Goal: Task Accomplishment & Management: Manage account settings

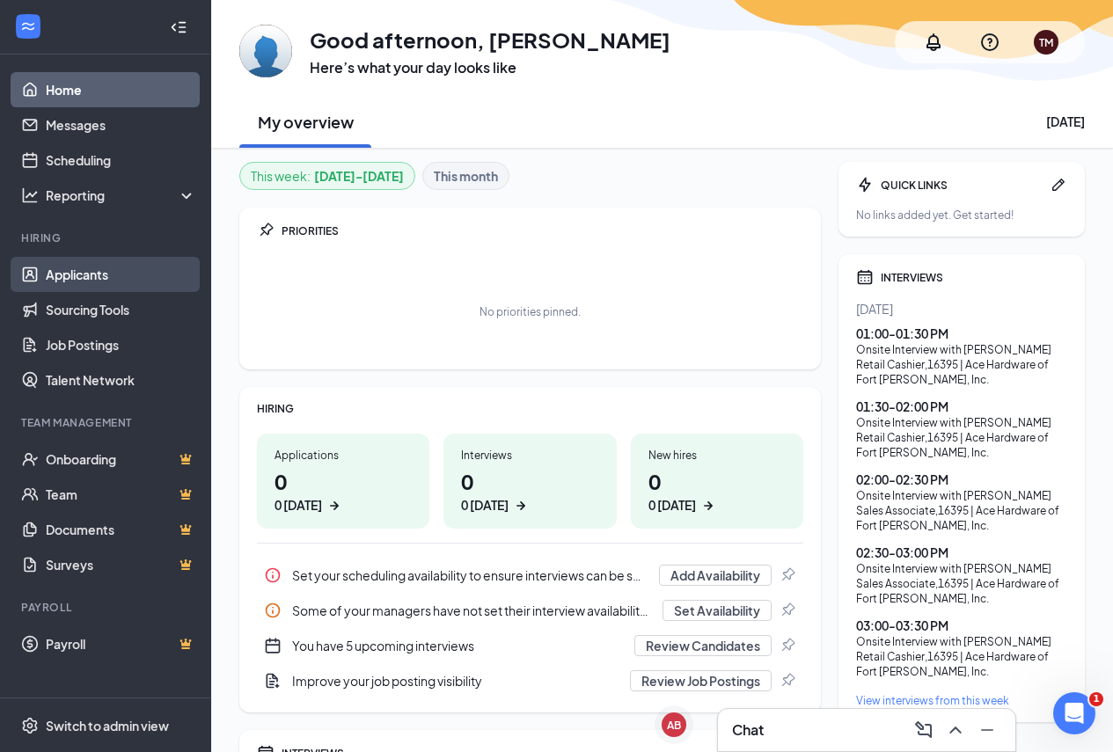
click at [90, 280] on link "Applicants" at bounding box center [121, 274] width 150 height 35
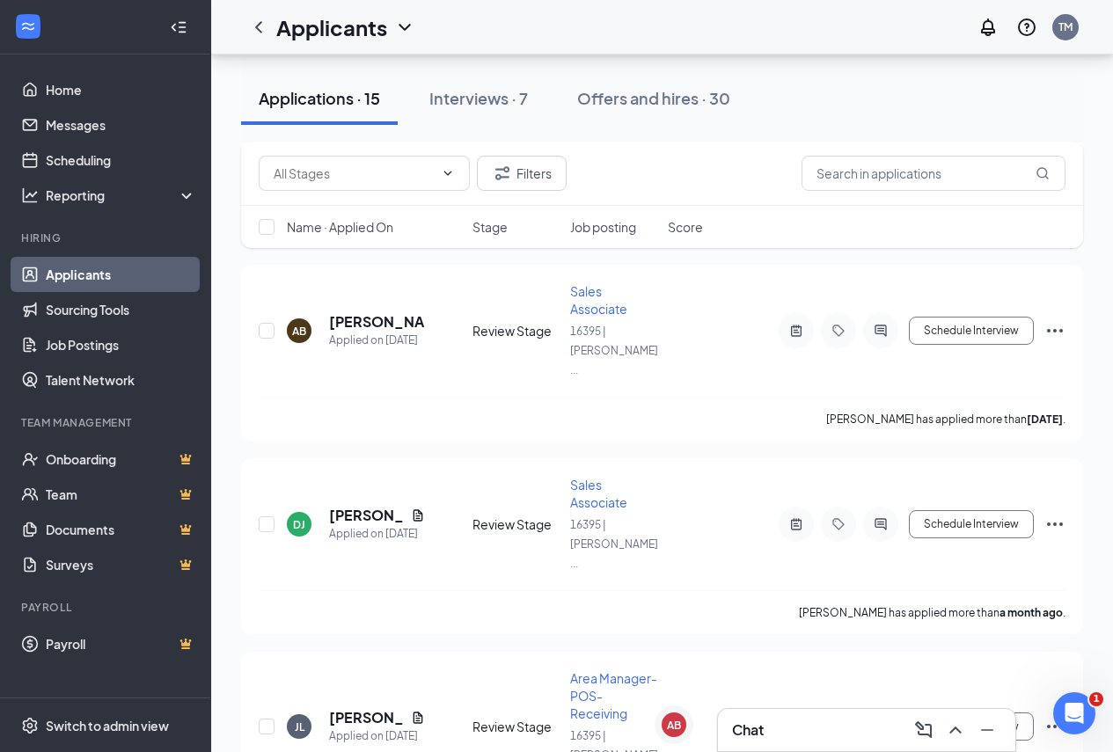
scroll to position [2448, 0]
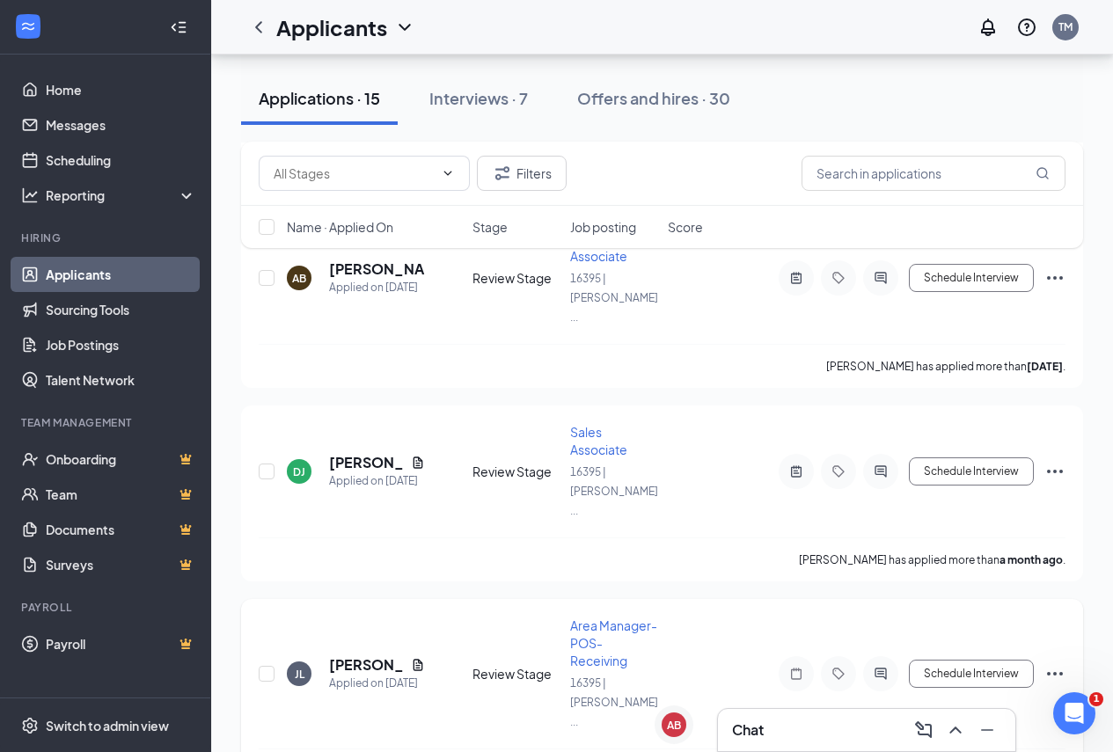
click at [590, 618] on span "Area Manager- POS- Receiving" at bounding box center [613, 643] width 87 height 51
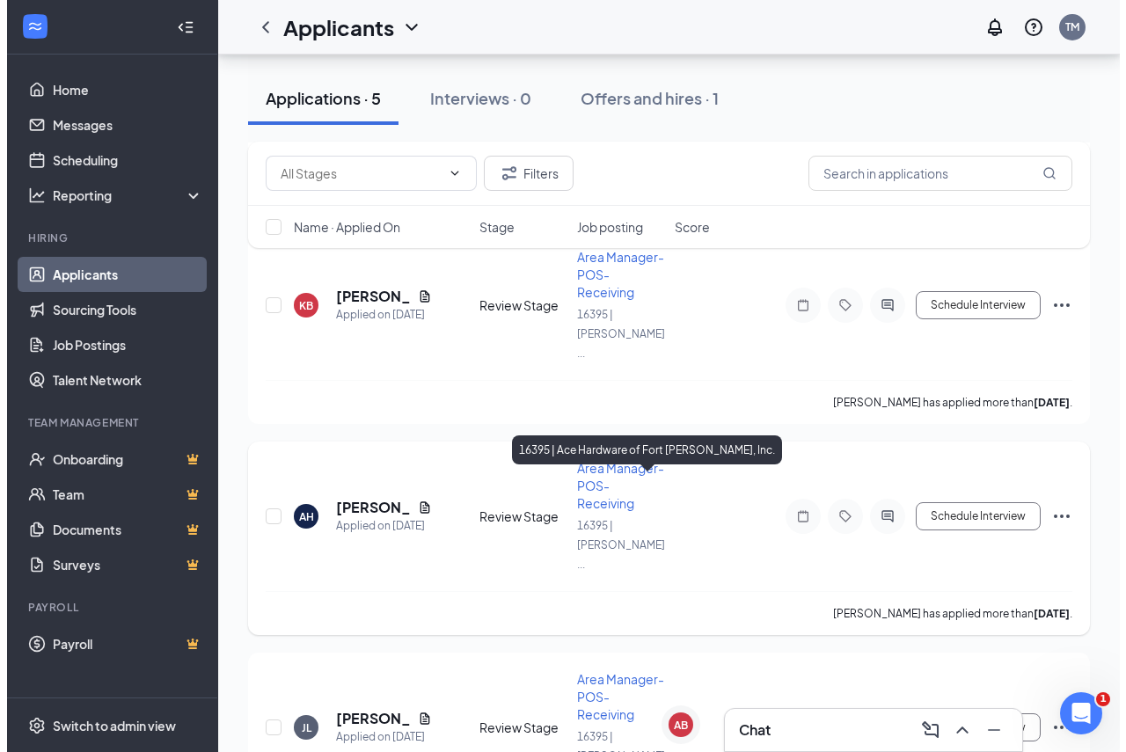
scroll to position [716, 0]
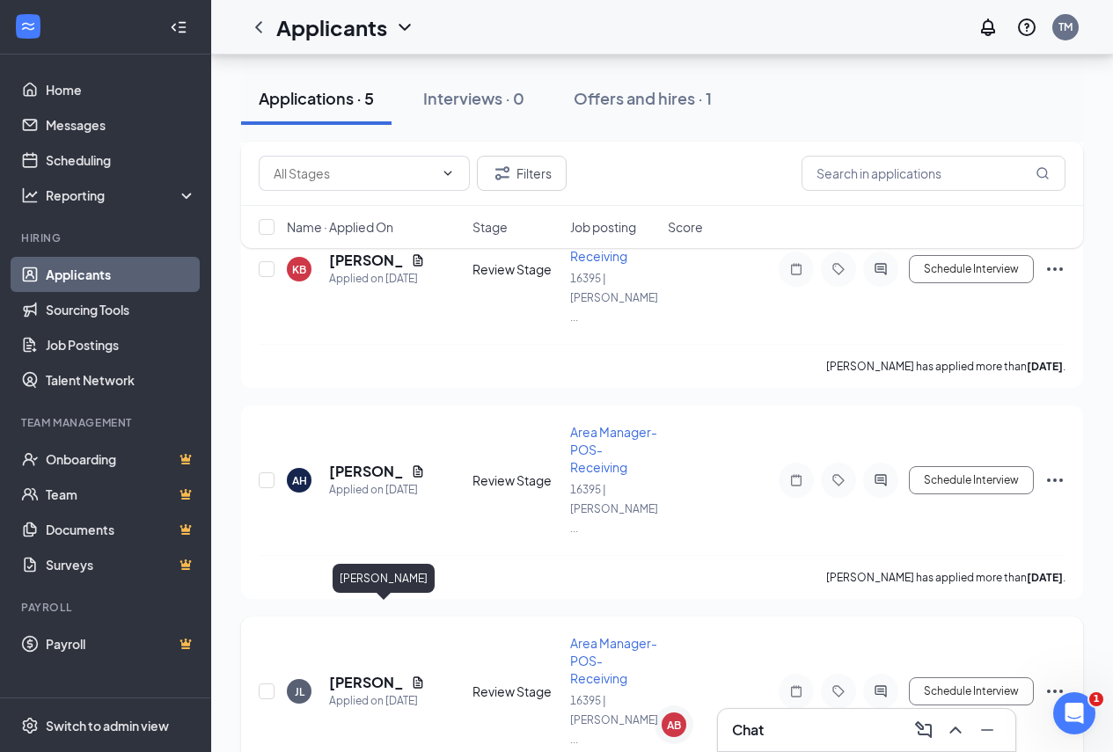
click at [361, 673] on h5 "[PERSON_NAME]" at bounding box center [366, 682] width 75 height 19
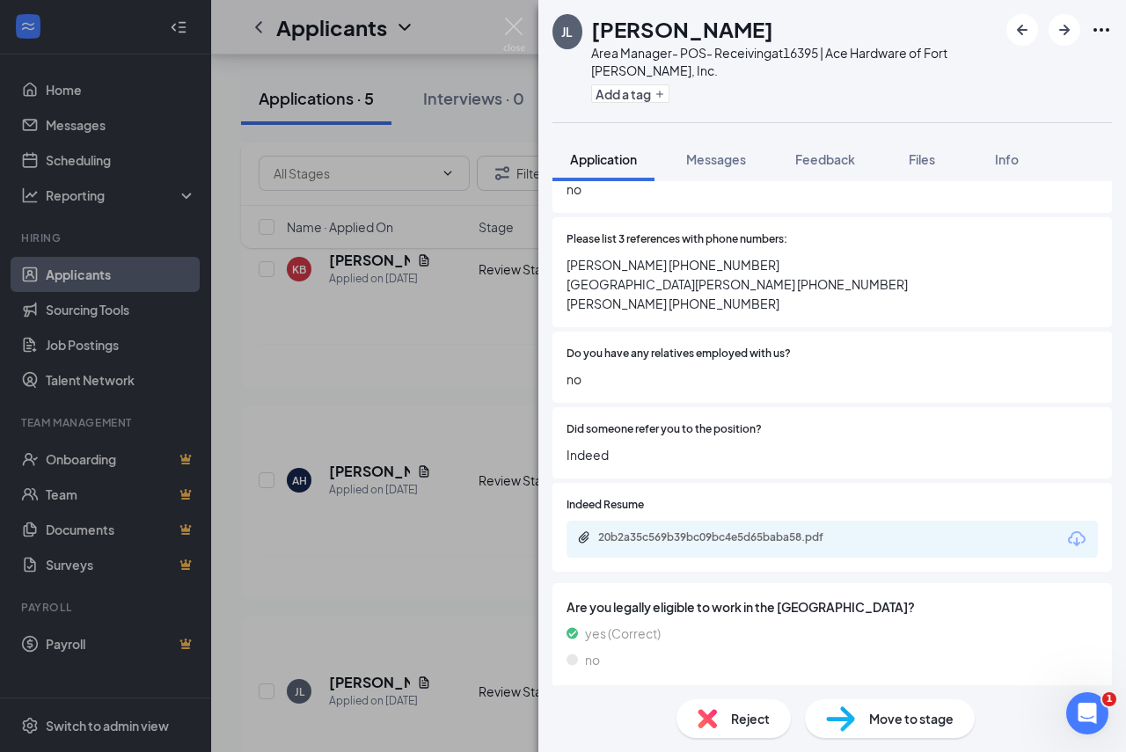
scroll to position [1144, 0]
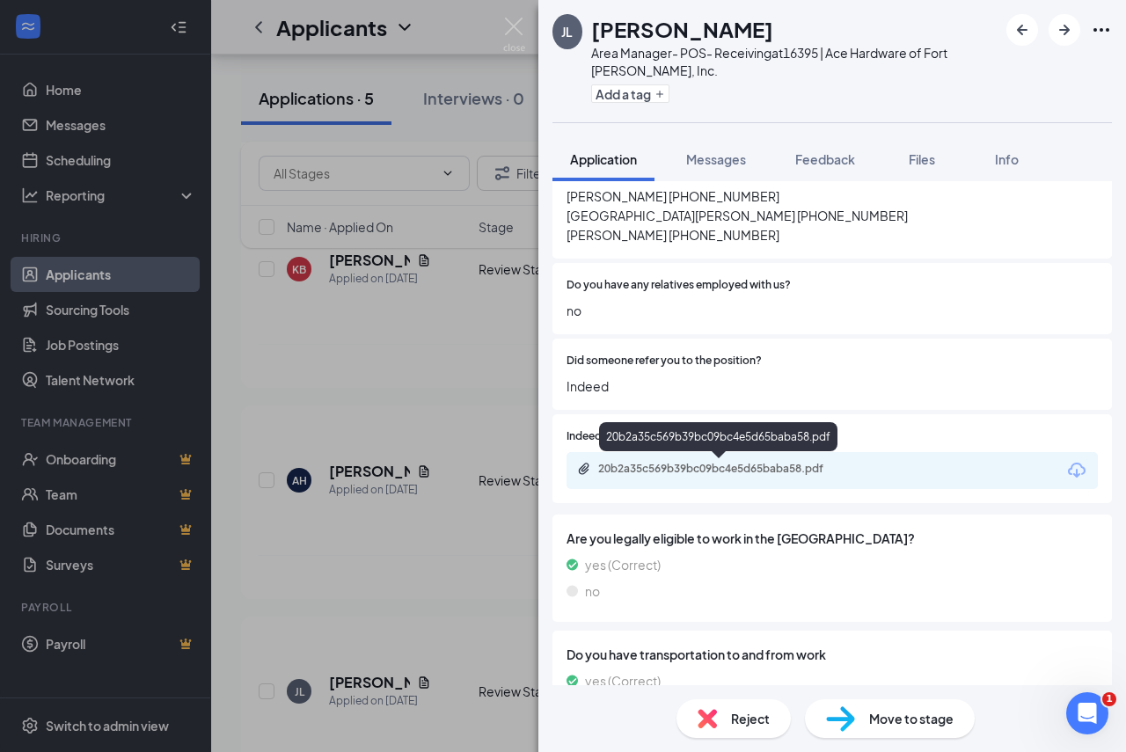
click at [695, 473] on div "20b2a35c569b39bc09bc4e5d65baba58.pdf" at bounding box center [721, 469] width 246 height 14
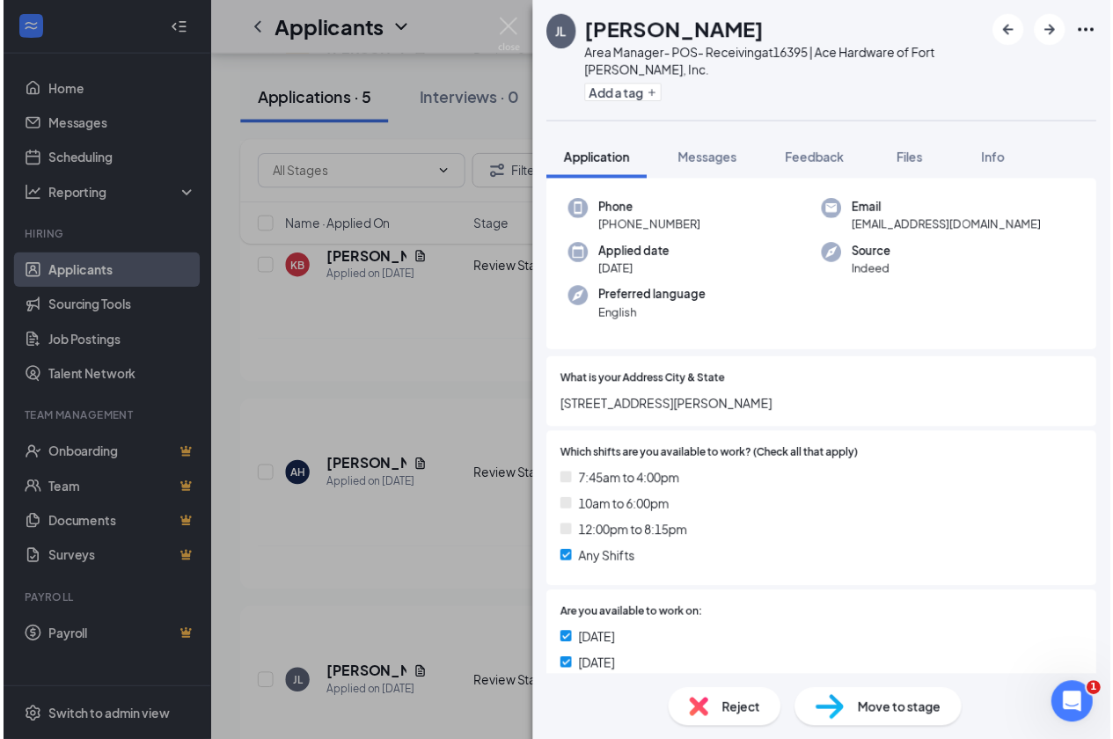
scroll to position [0, 0]
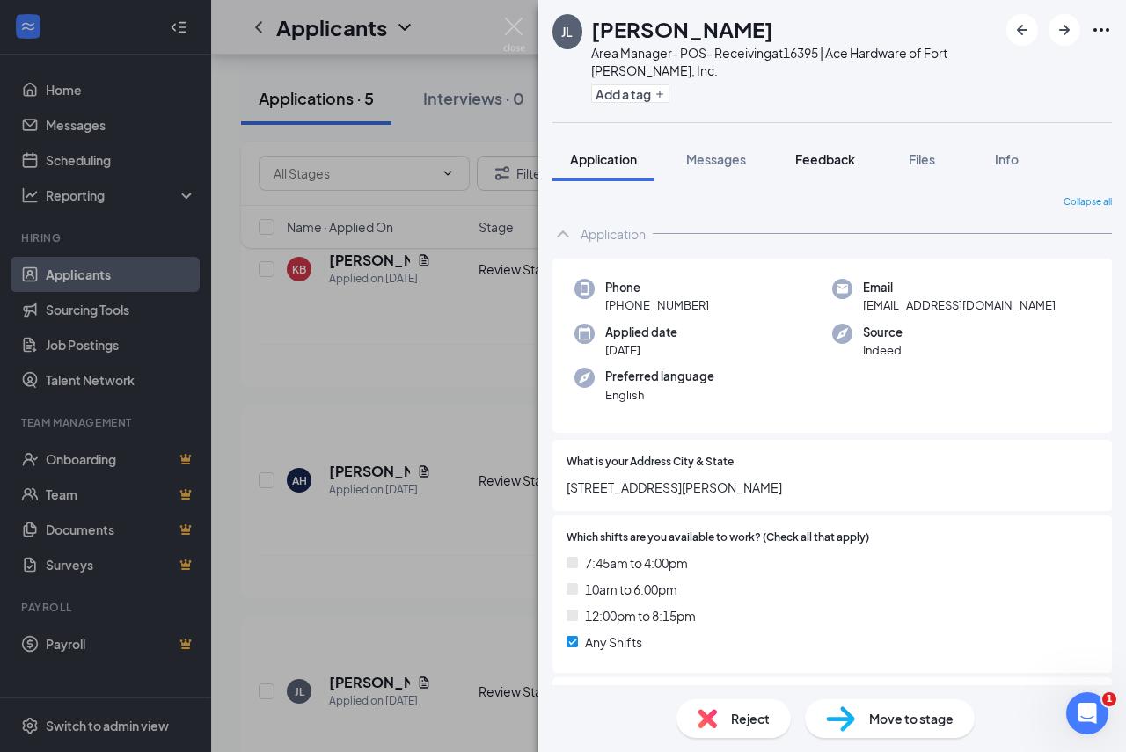
click at [840, 166] on span "Feedback" at bounding box center [826, 159] width 60 height 16
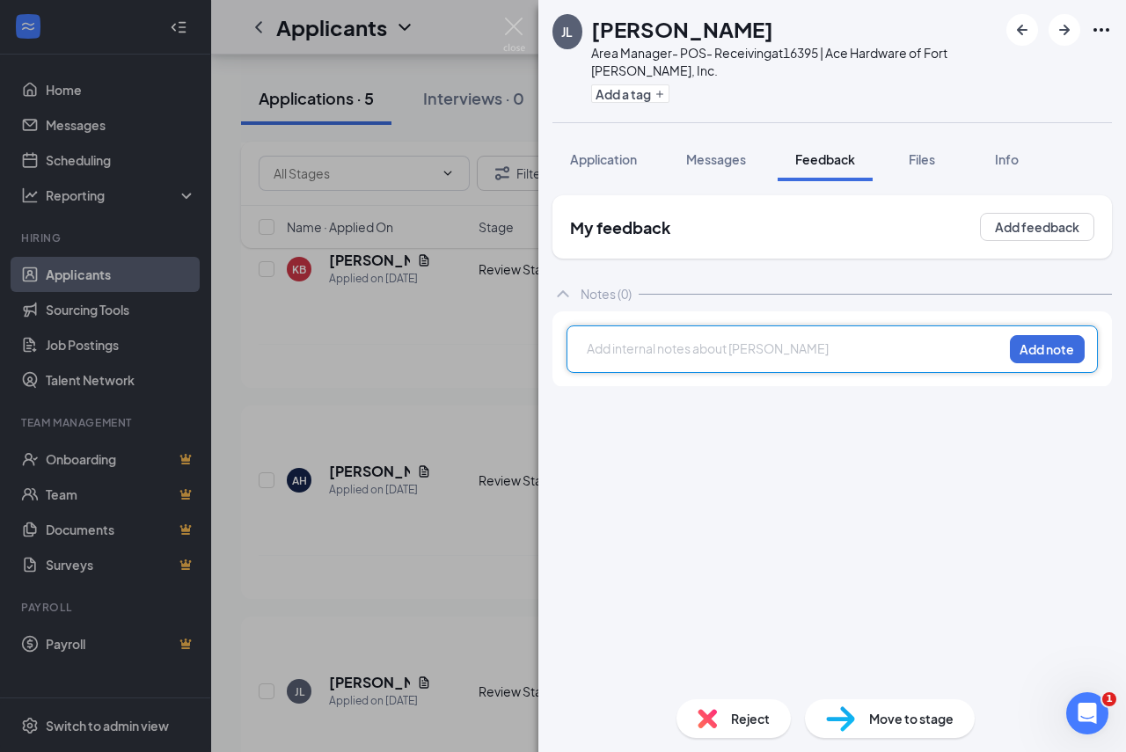
click at [664, 346] on div at bounding box center [795, 349] width 415 height 18
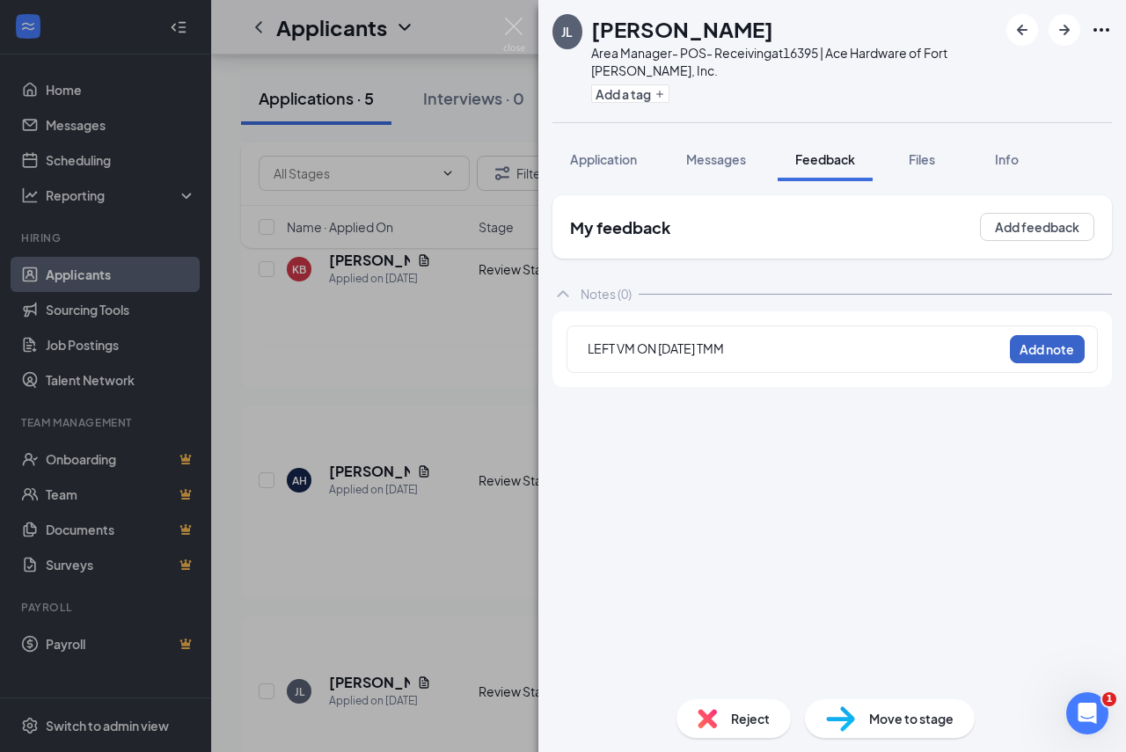
click at [1028, 355] on button "Add note" at bounding box center [1047, 349] width 75 height 28
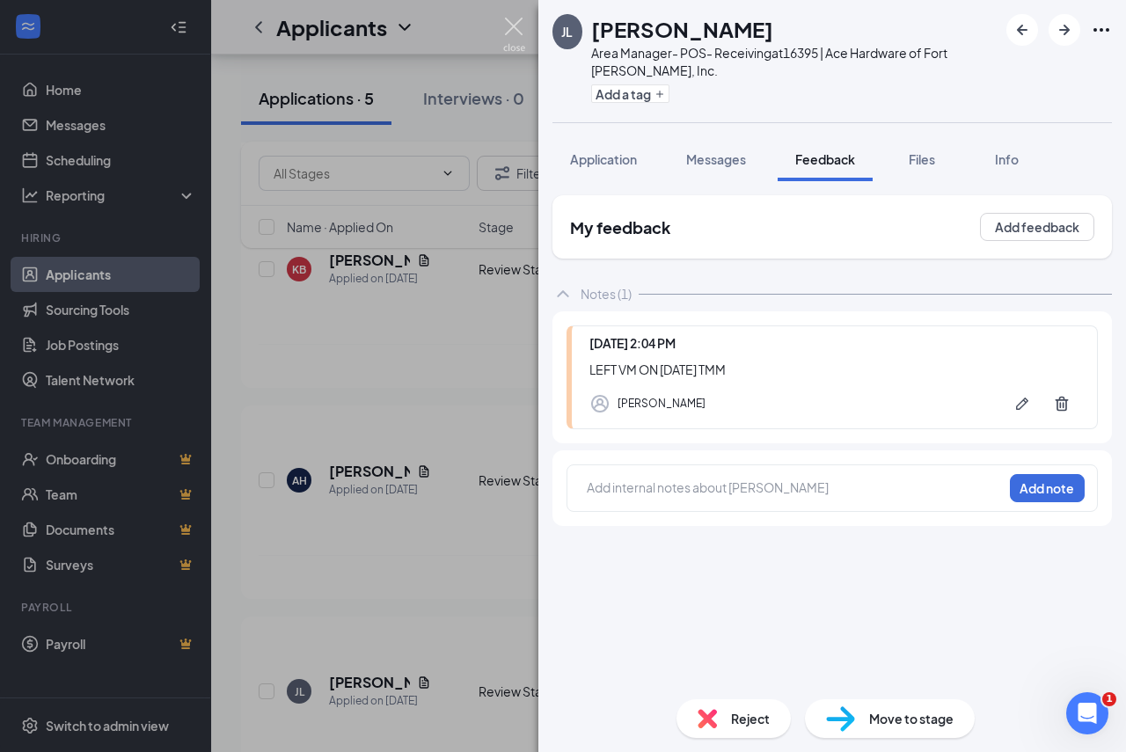
click at [515, 30] on img at bounding box center [514, 35] width 22 height 34
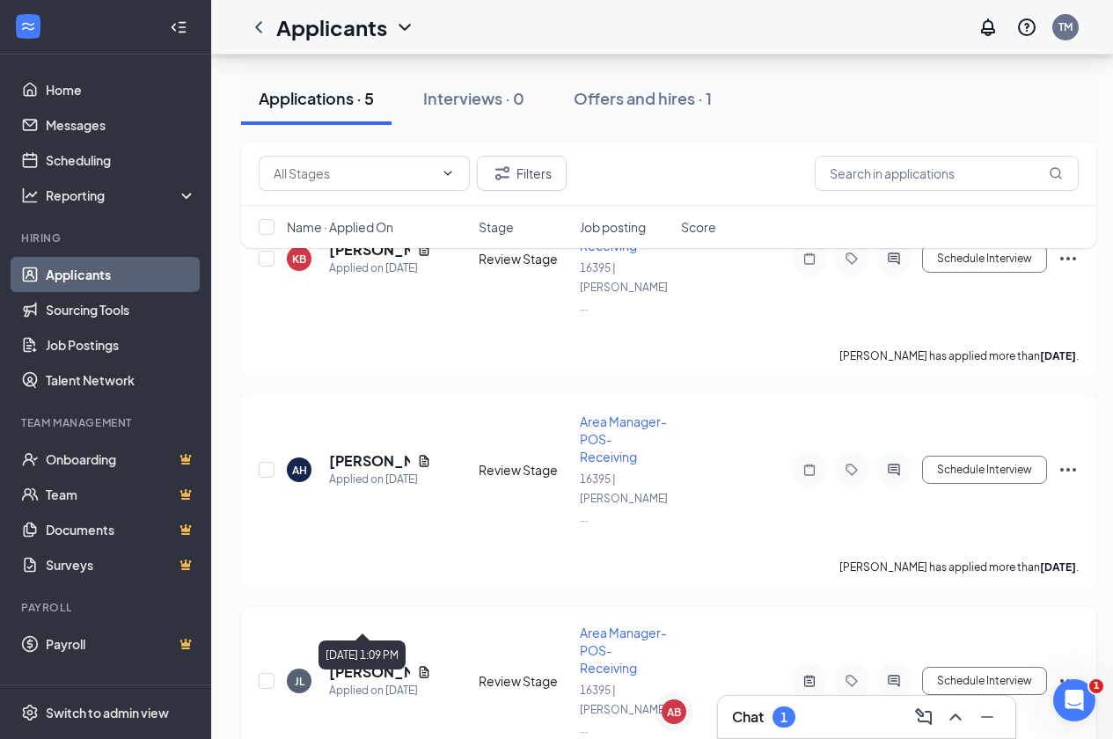
scroll to position [730, 0]
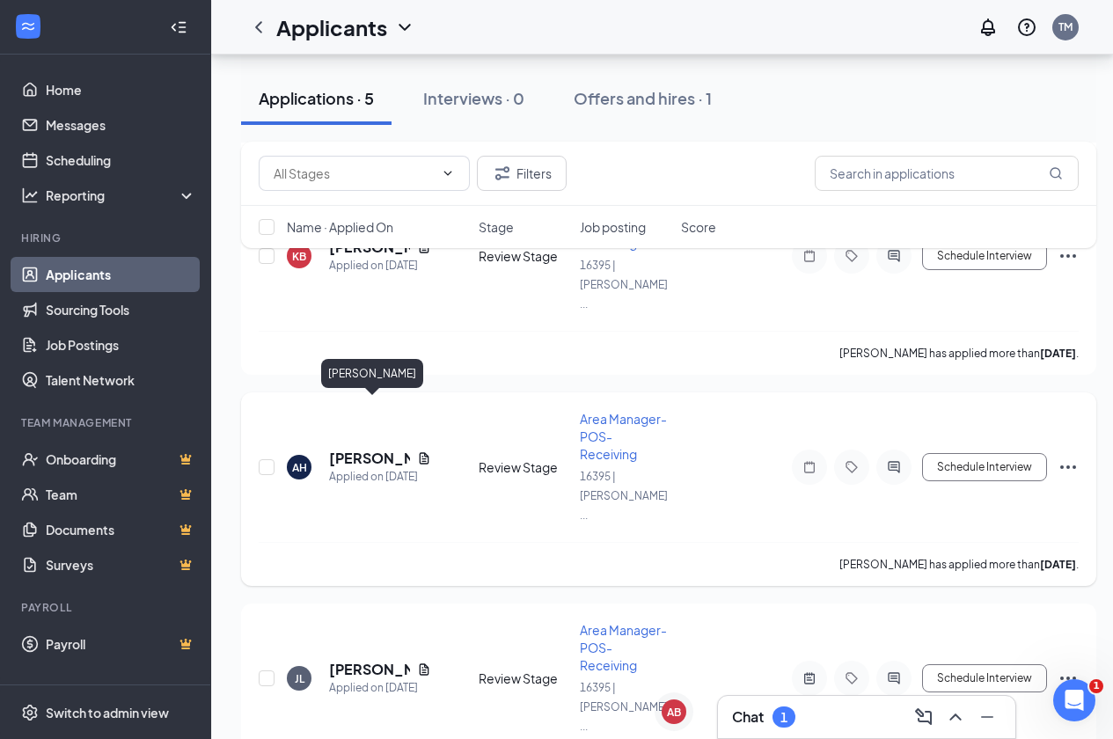
click at [334, 449] on h5 "[PERSON_NAME]" at bounding box center [369, 458] width 81 height 19
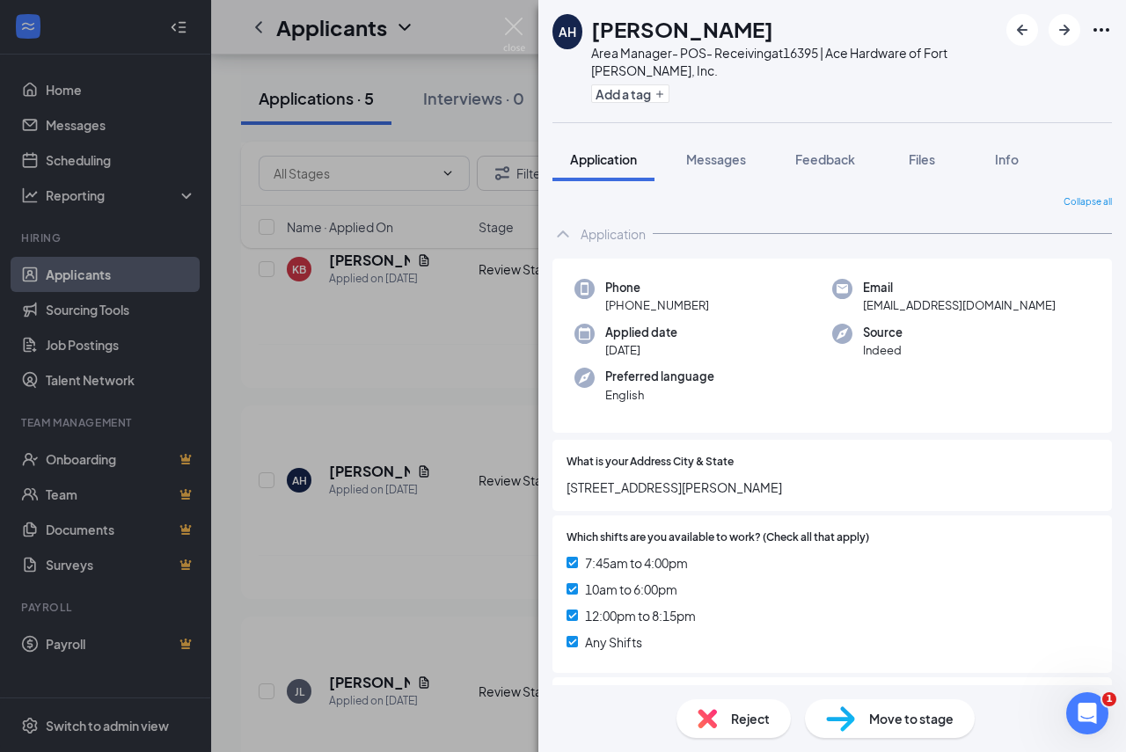
click at [510, 23] on img at bounding box center [514, 35] width 22 height 34
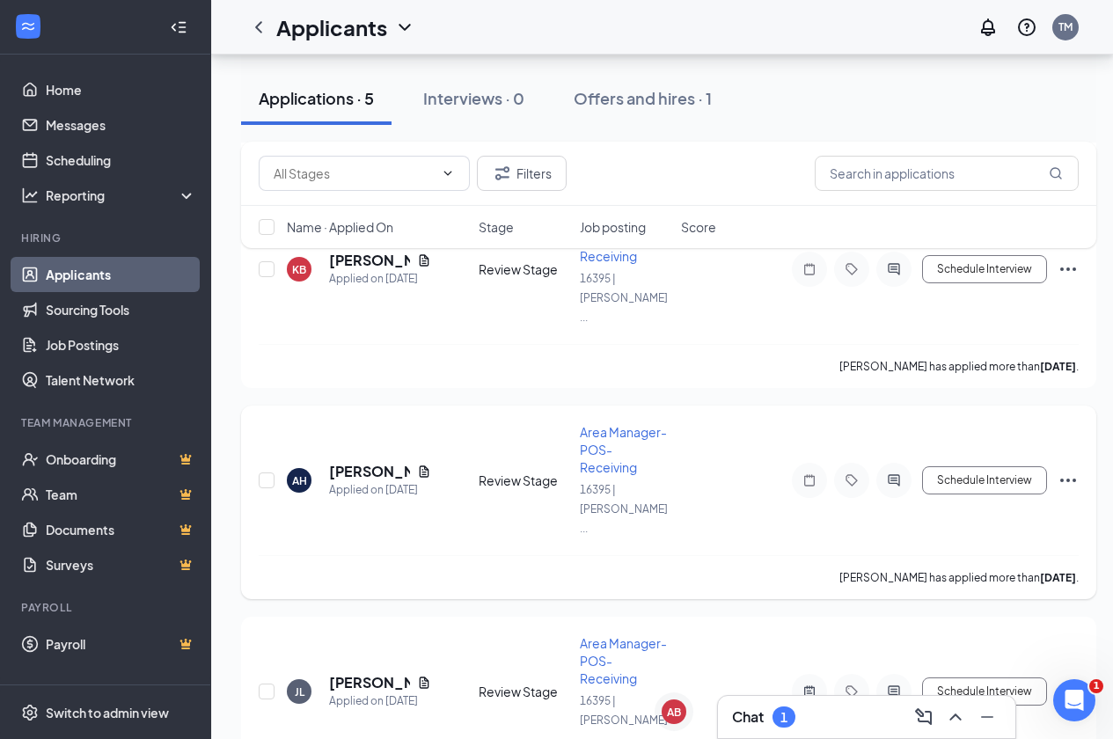
click at [1068, 479] on icon "Ellipses" at bounding box center [1068, 481] width 16 height 4
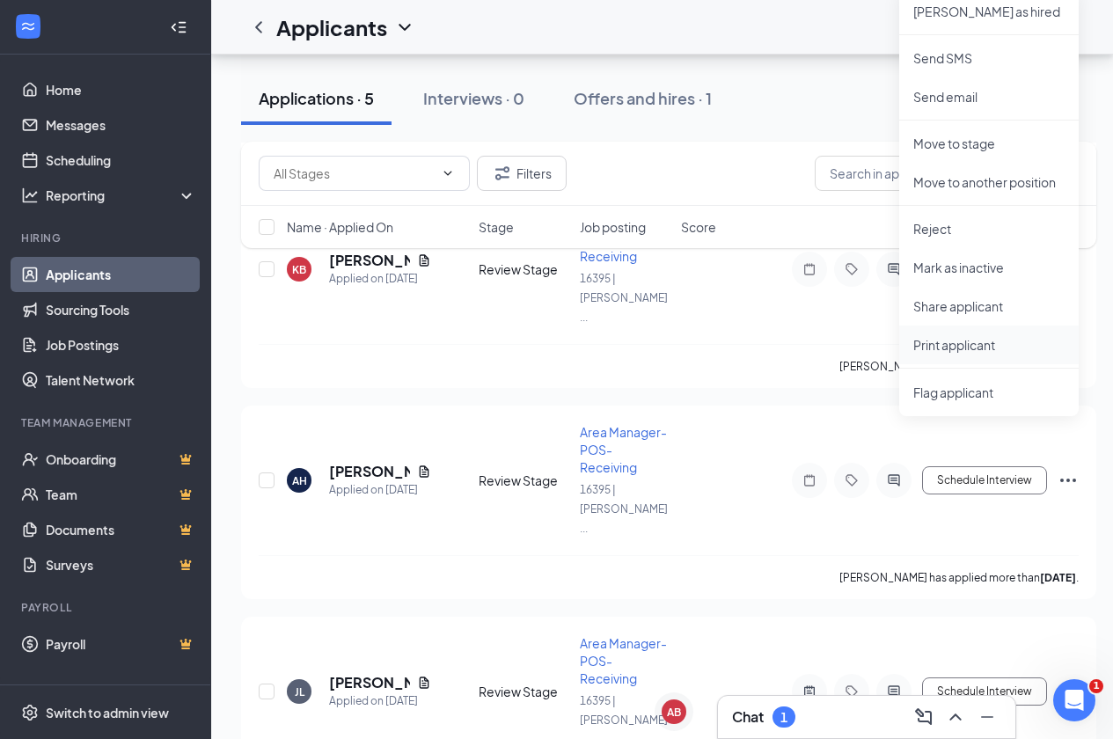
click at [961, 348] on p "Print applicant" at bounding box center [988, 345] width 151 height 18
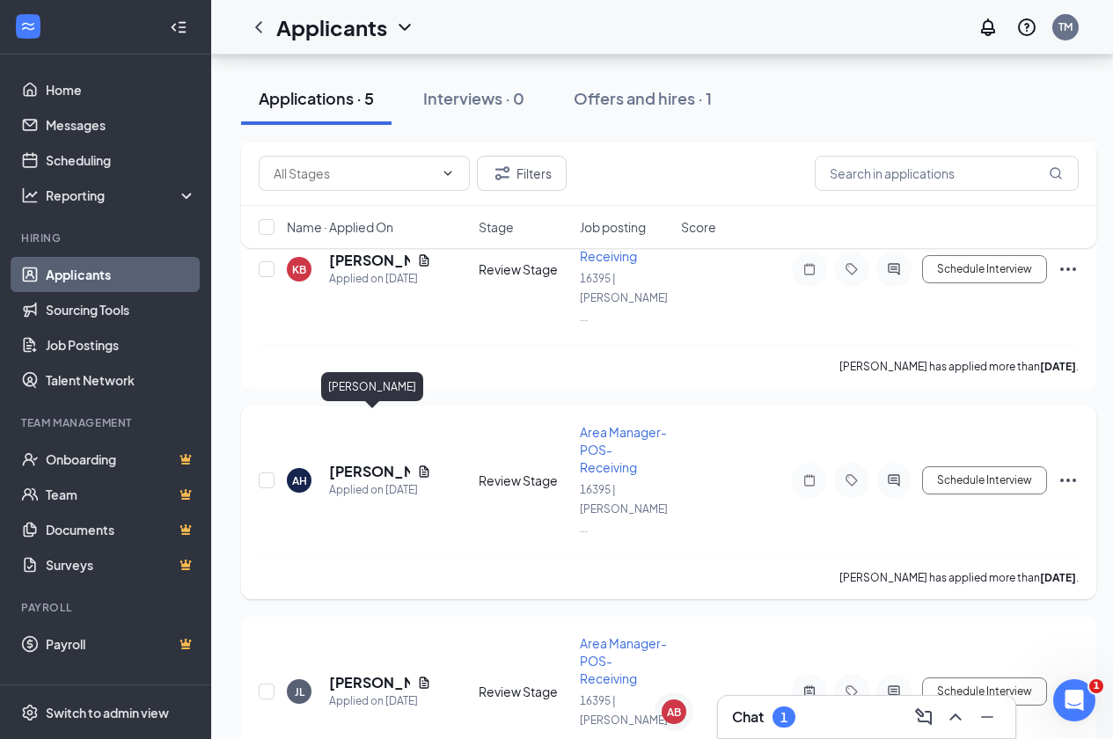
click at [347, 462] on h5 "[PERSON_NAME]" at bounding box center [369, 471] width 81 height 19
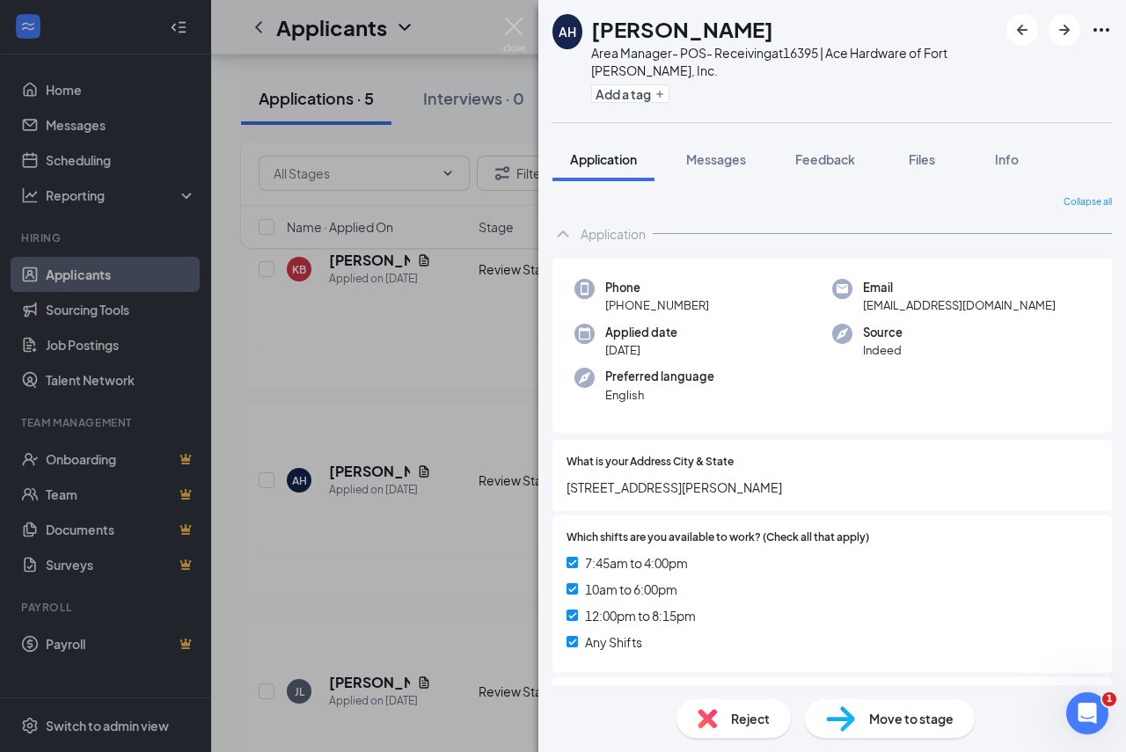
click at [892, 725] on span "Move to stage" at bounding box center [911, 718] width 84 height 19
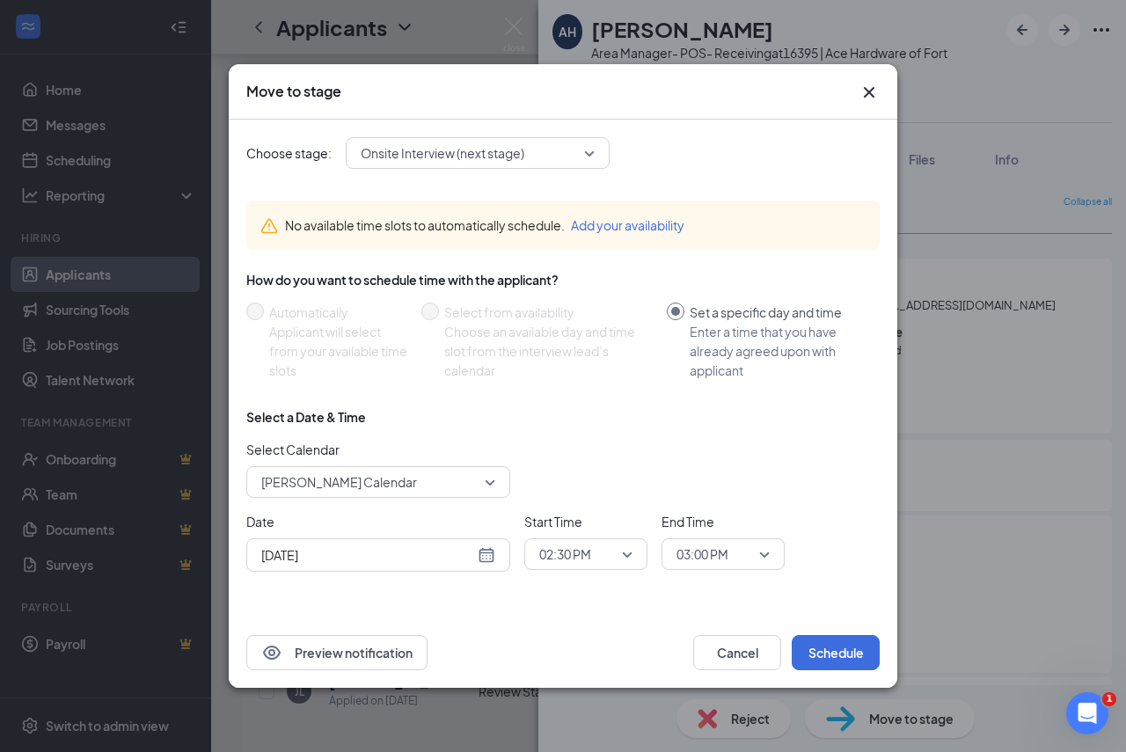
click at [482, 566] on div "[DATE]" at bounding box center [378, 555] width 264 height 33
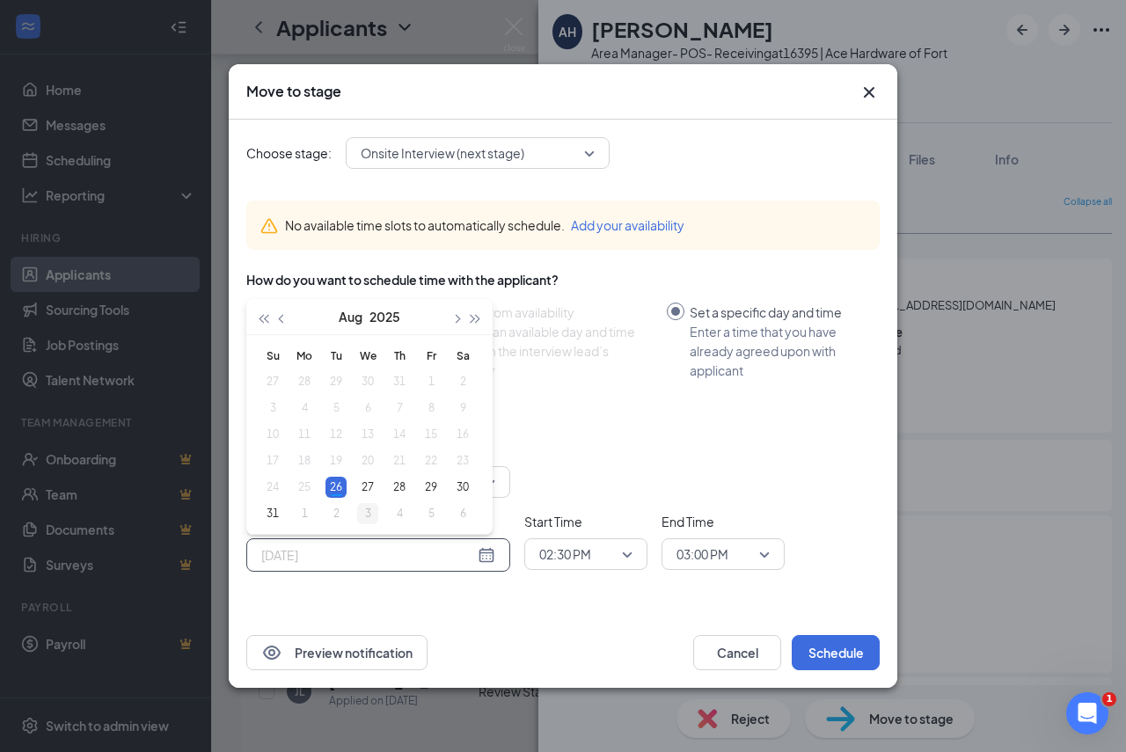
type input "[DATE]"
click at [374, 510] on div "3" at bounding box center [367, 513] width 21 height 21
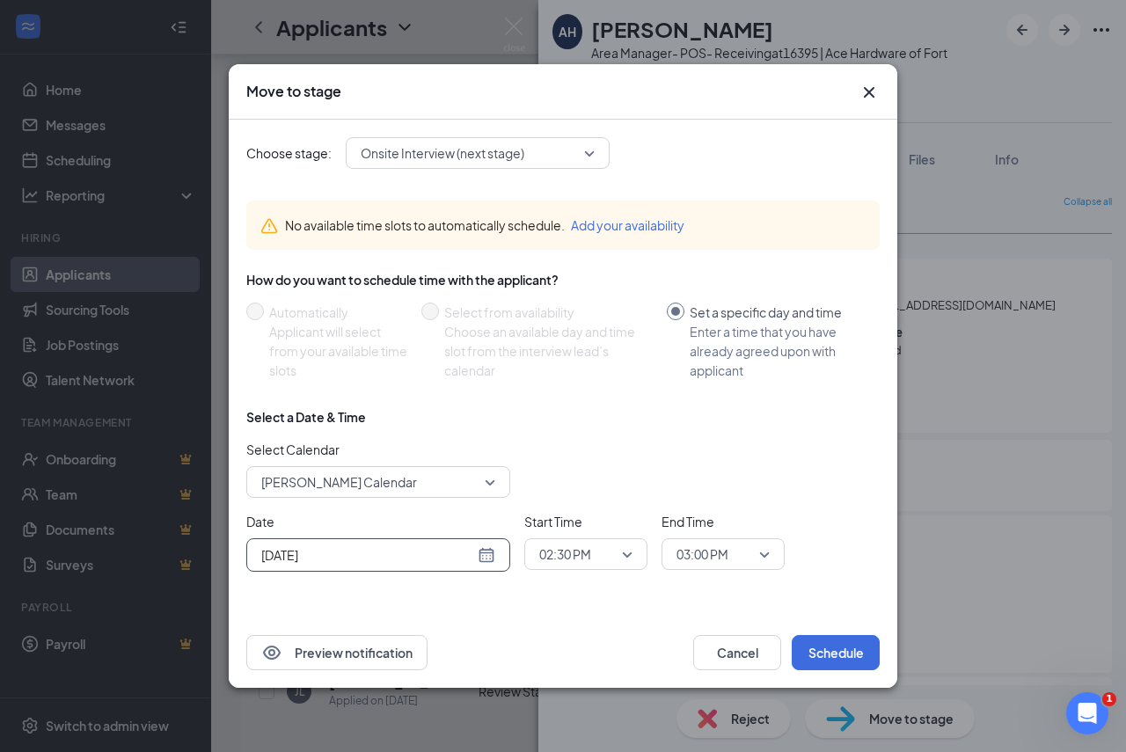
click at [578, 563] on span "02:30 PM" at bounding box center [565, 554] width 52 height 26
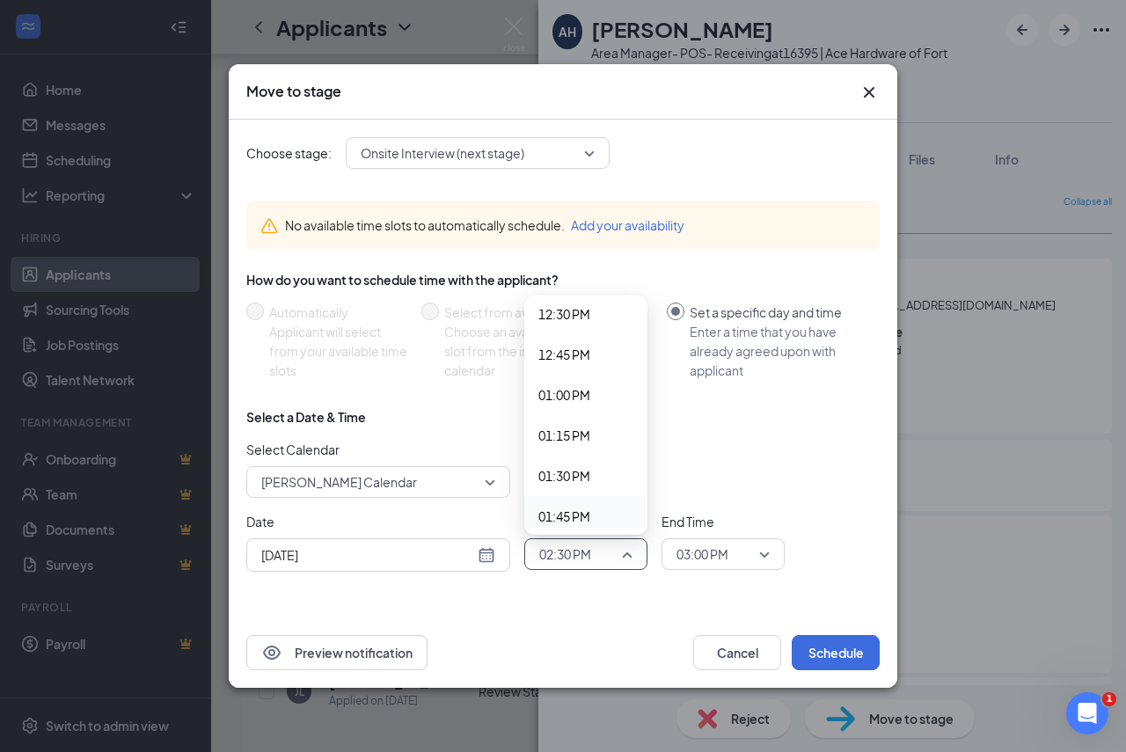
scroll to position [1989, 0]
click at [576, 444] on span "01:00 PM" at bounding box center [565, 438] width 52 height 19
click at [723, 561] on span "03:00 PM" at bounding box center [703, 554] width 52 height 26
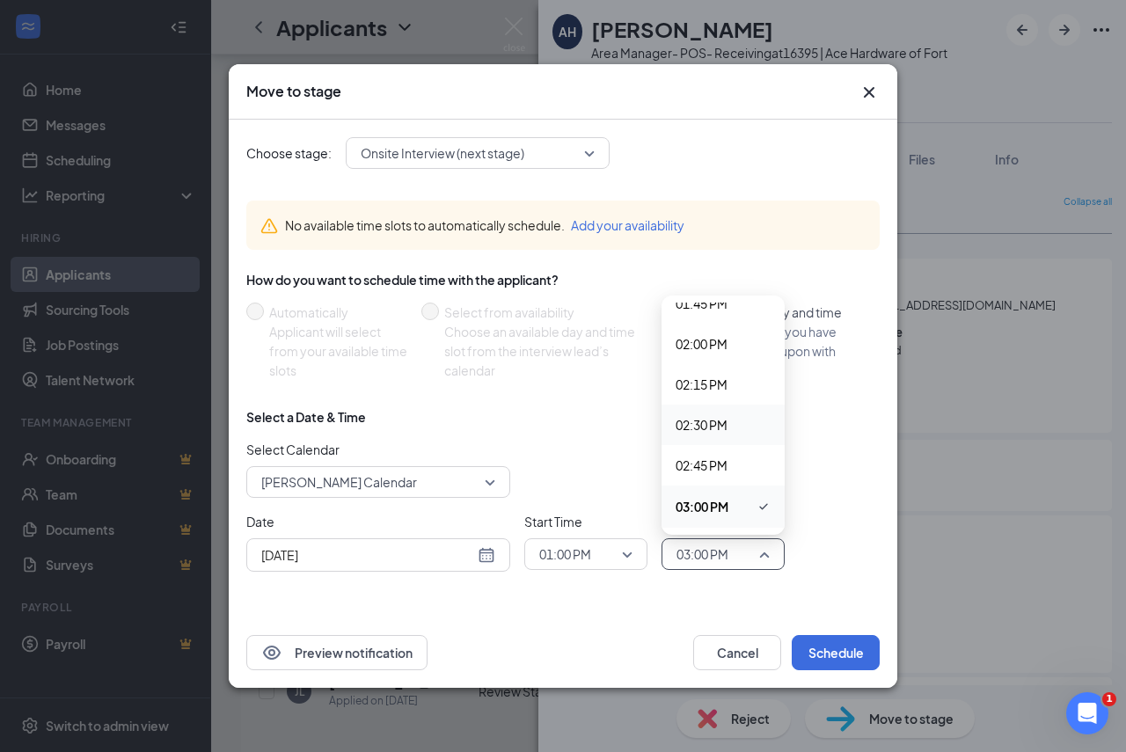
scroll to position [2158, 0]
click at [698, 359] on span "01:30 PM" at bounding box center [702, 350] width 52 height 19
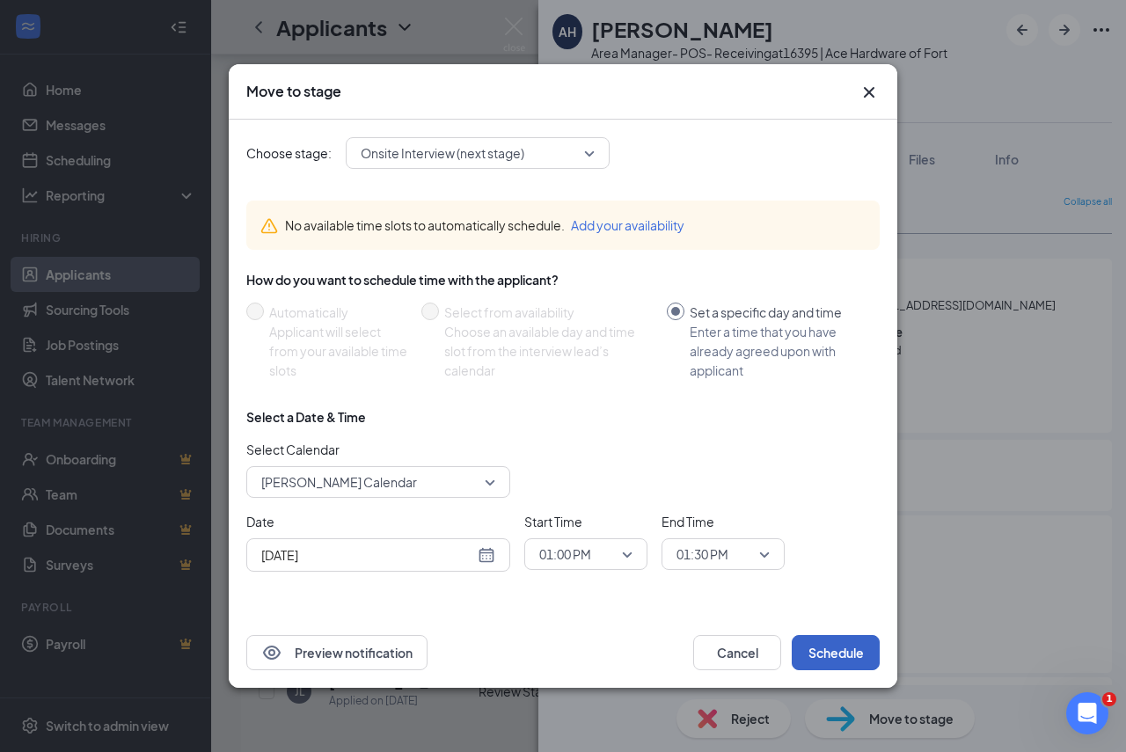
click at [838, 651] on button "Schedule" at bounding box center [836, 652] width 88 height 35
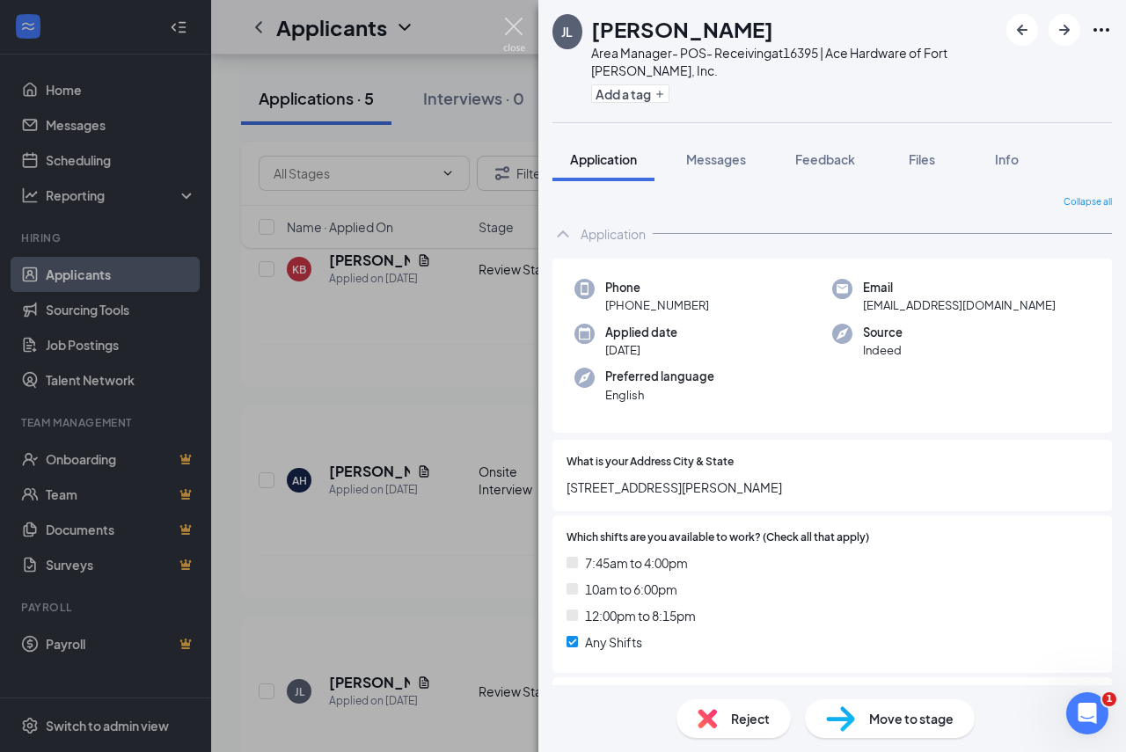
click at [512, 24] on img at bounding box center [514, 35] width 22 height 34
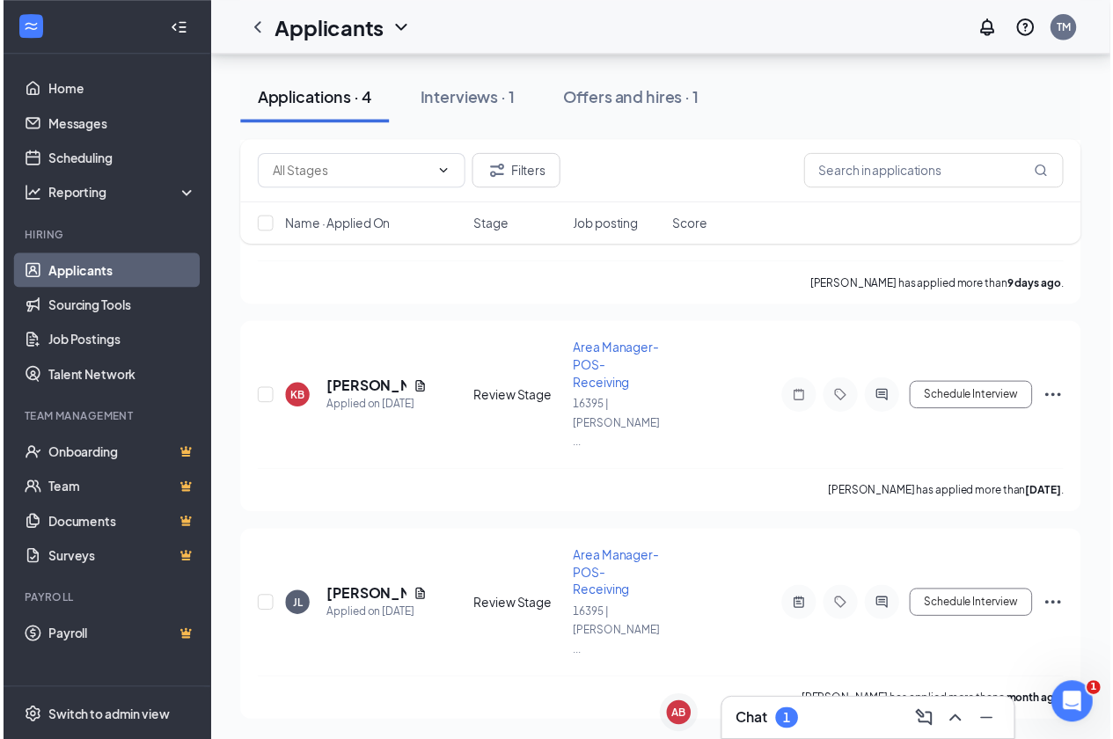
scroll to position [538, 0]
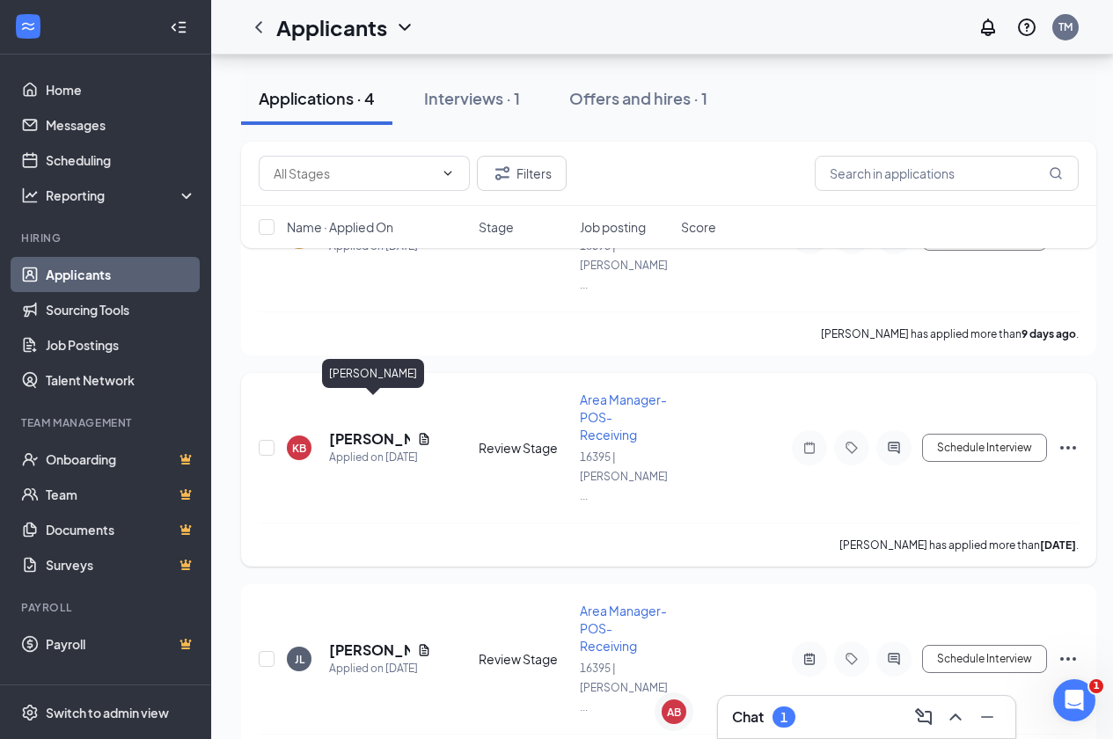
click at [370, 429] on h5 "[PERSON_NAME]" at bounding box center [369, 438] width 81 height 19
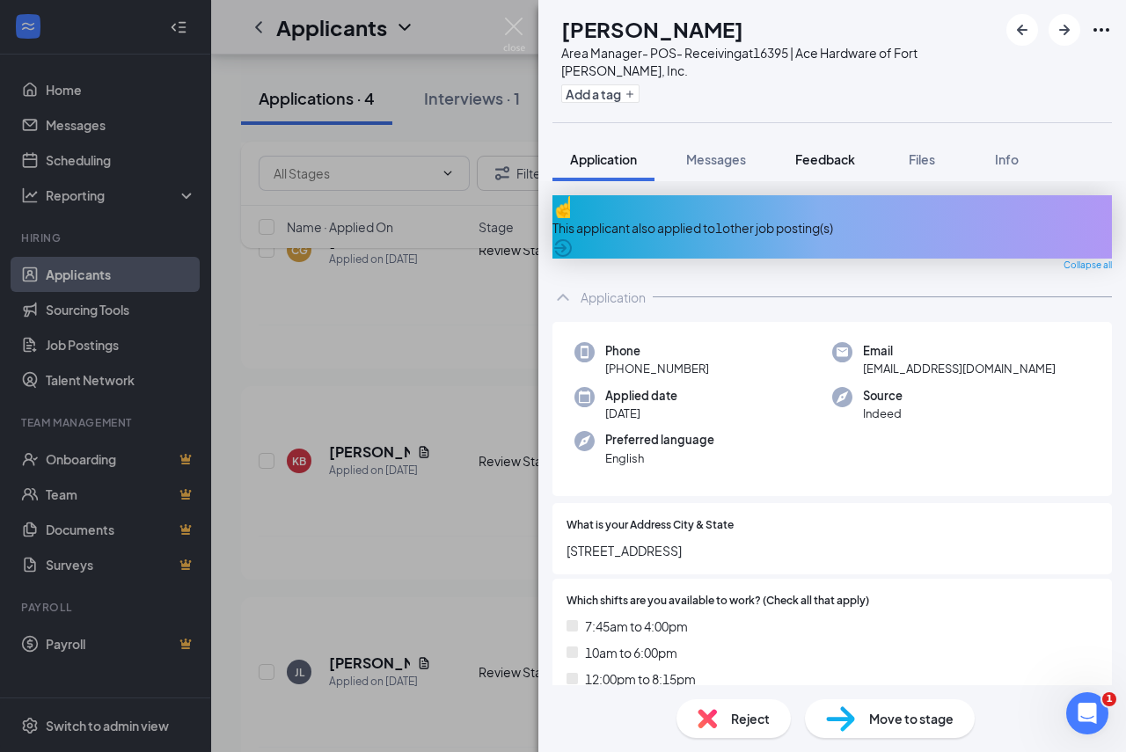
click at [833, 160] on span "Feedback" at bounding box center [826, 159] width 60 height 16
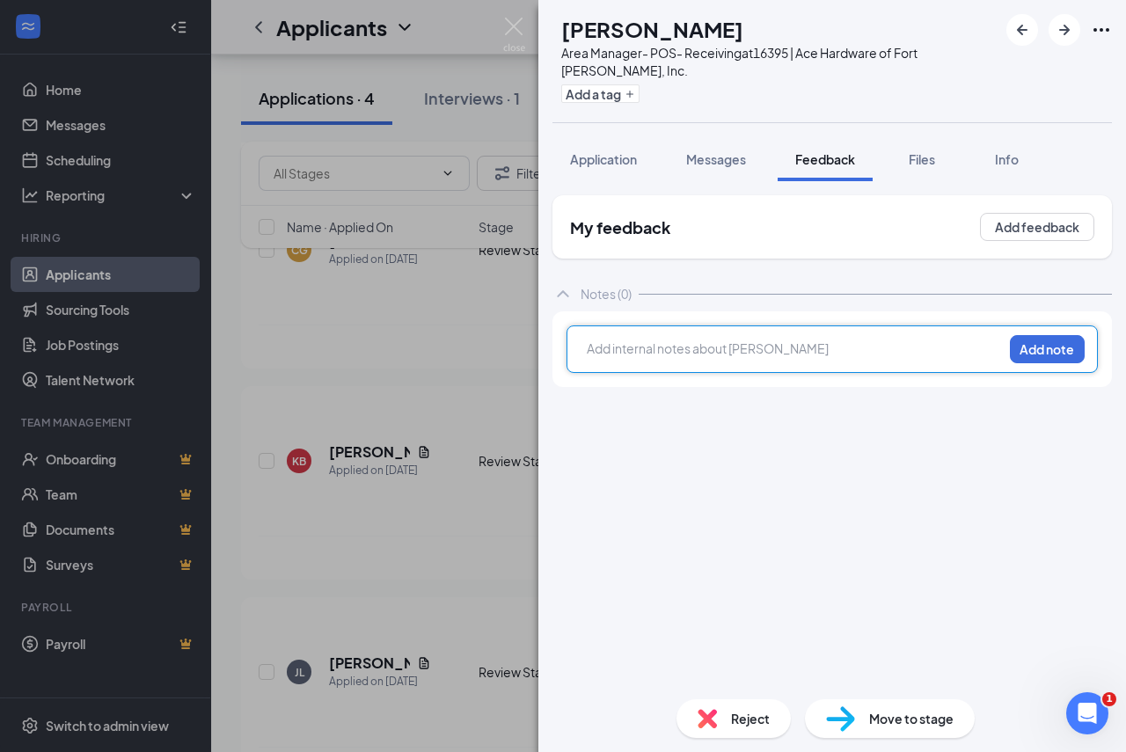
click at [781, 341] on div at bounding box center [795, 349] width 415 height 18
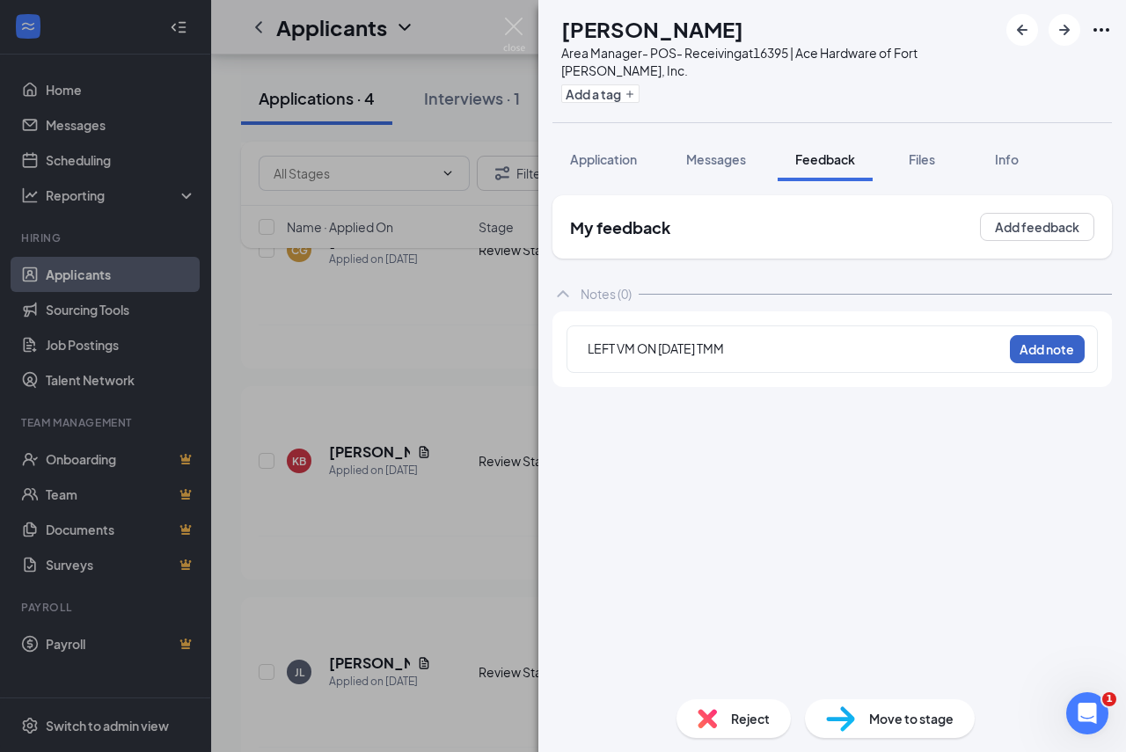
click at [1046, 344] on button "Add note" at bounding box center [1047, 349] width 75 height 28
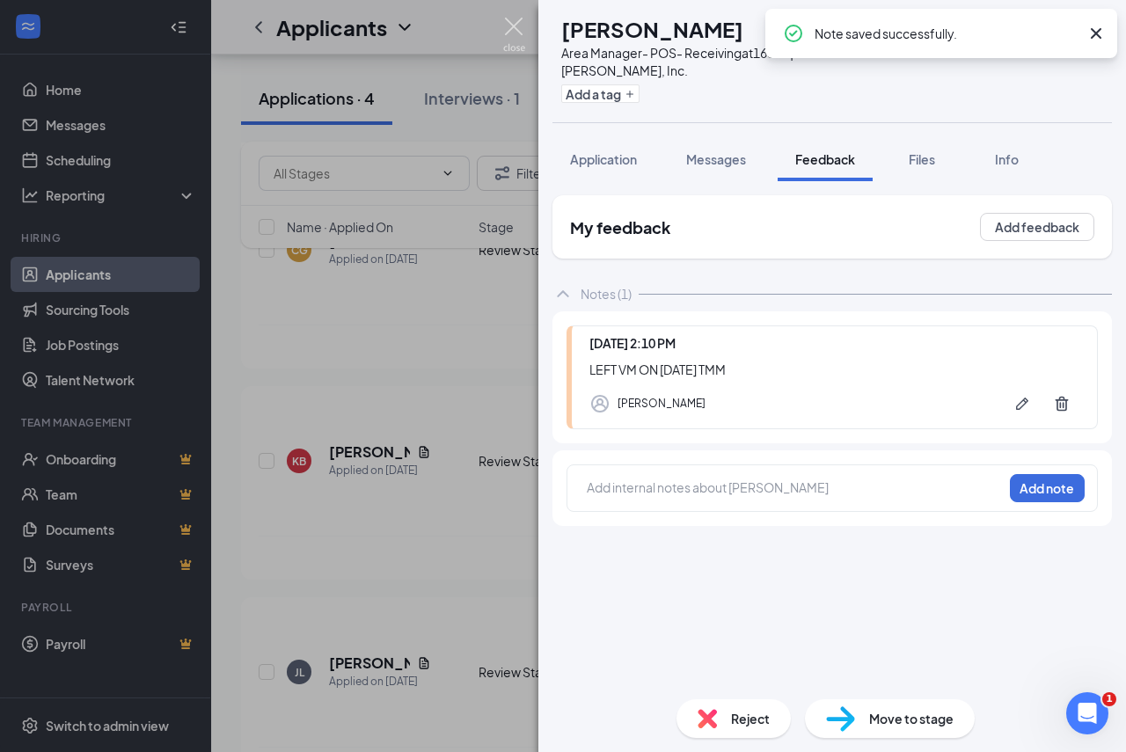
click at [506, 19] on img at bounding box center [514, 35] width 22 height 34
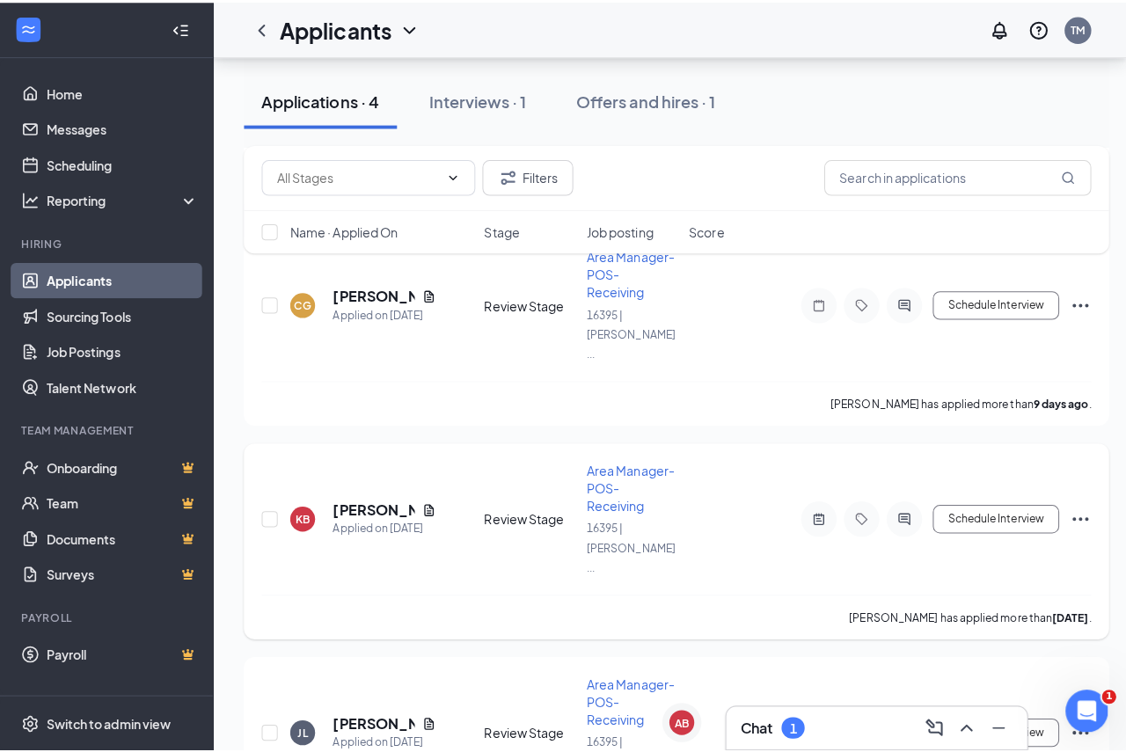
scroll to position [362, 0]
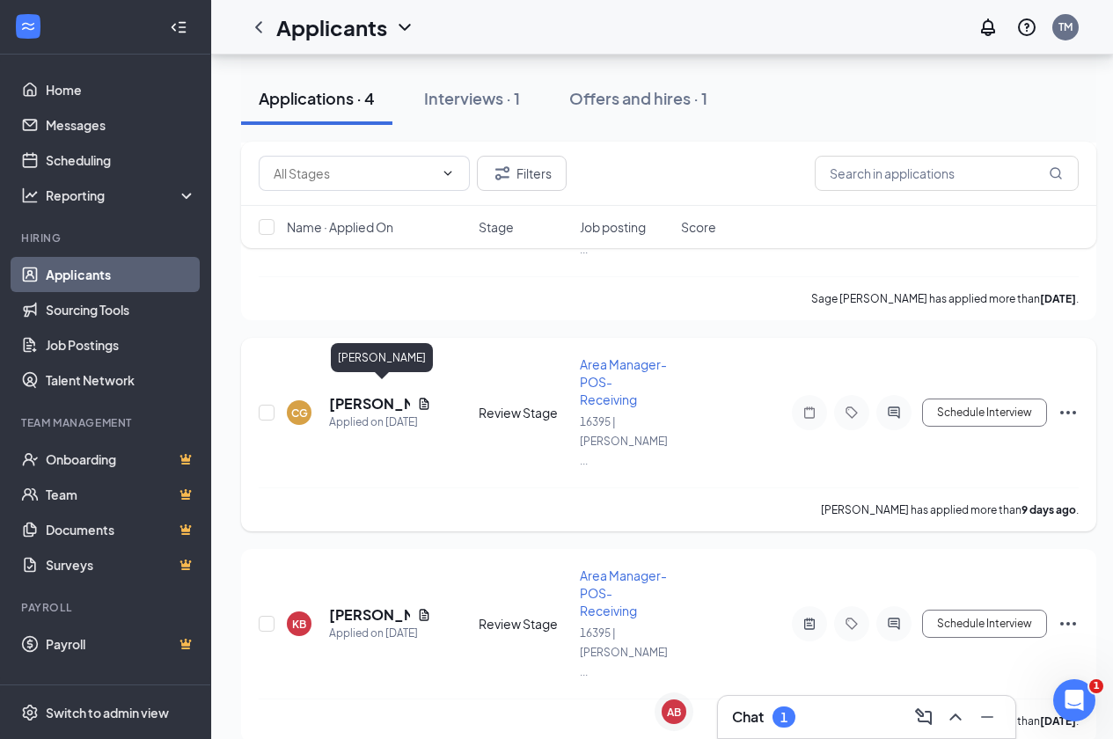
click at [365, 395] on h5 "[PERSON_NAME]" at bounding box center [369, 403] width 81 height 19
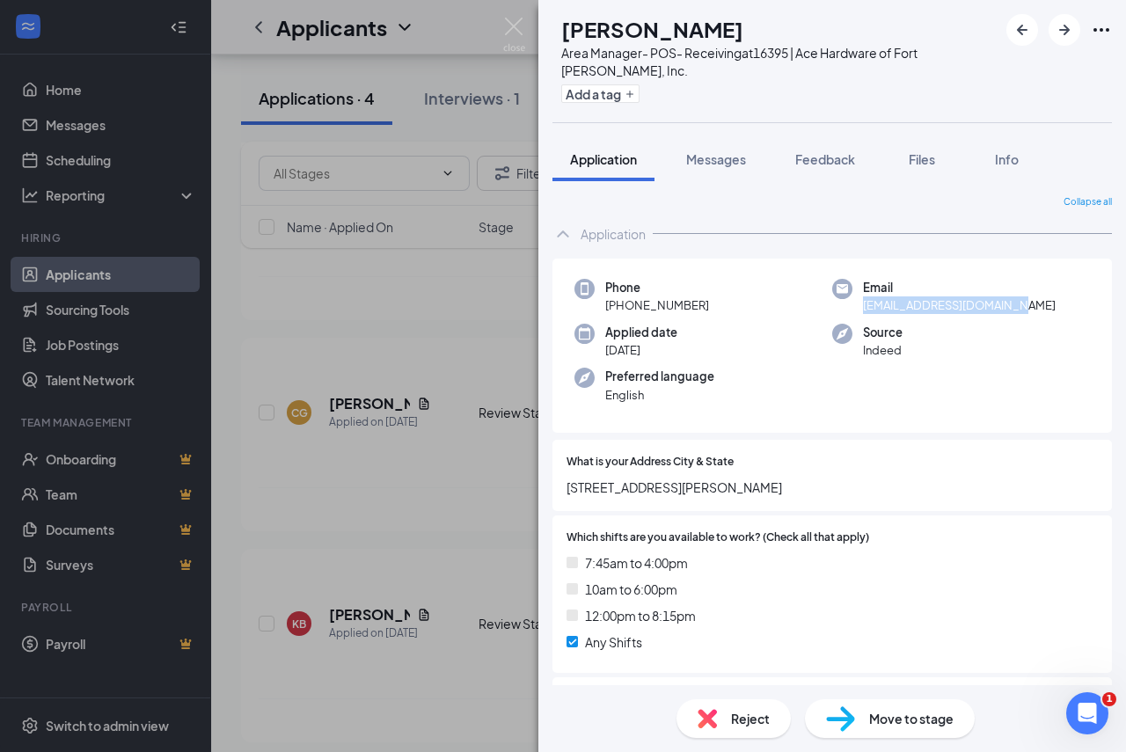
drag, startPoint x: 1001, startPoint y: 311, endPoint x: 844, endPoint y: 318, distance: 156.8
click at [844, 318] on div "Phone [PHONE_NUMBER] Email [EMAIL_ADDRESS][DOMAIN_NAME] Applied date [DATE] Sou…" at bounding box center [833, 346] width 560 height 175
click at [863, 308] on span "[EMAIL_ADDRESS][DOMAIN_NAME]" at bounding box center [959, 306] width 193 height 18
drag, startPoint x: 855, startPoint y: 309, endPoint x: 1000, endPoint y: 312, distance: 145.3
click at [1000, 312] on div "Email [EMAIL_ADDRESS][DOMAIN_NAME]" at bounding box center [962, 297] width 258 height 36
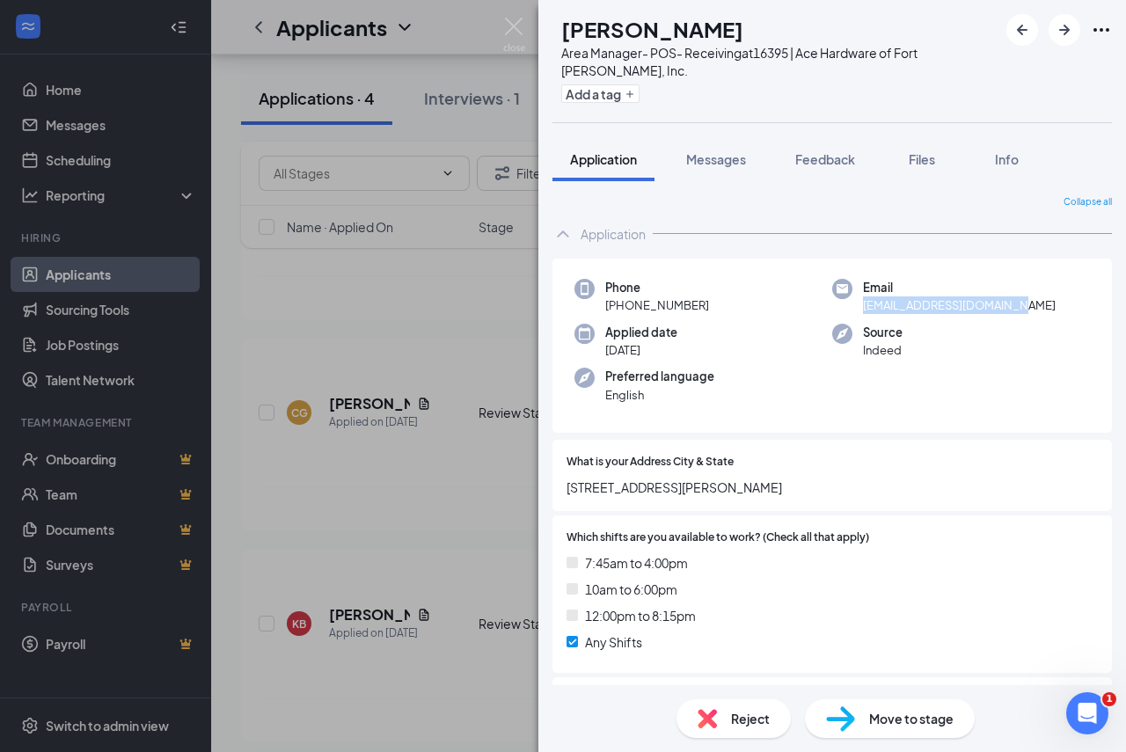
click at [953, 381] on div "Phone [PHONE_NUMBER] Email [EMAIL_ADDRESS][DOMAIN_NAME] Applied date [DATE] Sou…" at bounding box center [833, 346] width 560 height 175
click at [817, 158] on span "Feedback" at bounding box center [826, 159] width 60 height 16
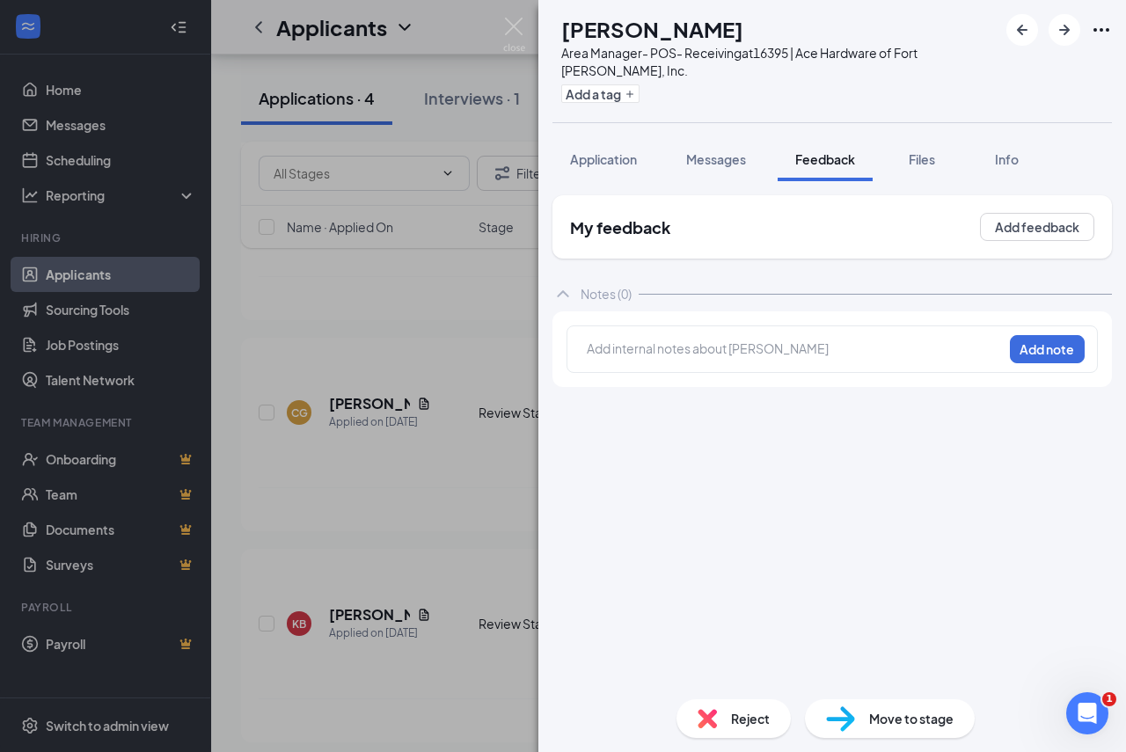
click at [750, 359] on div at bounding box center [795, 351] width 415 height 23
click at [1043, 356] on button "Add note" at bounding box center [1047, 349] width 75 height 28
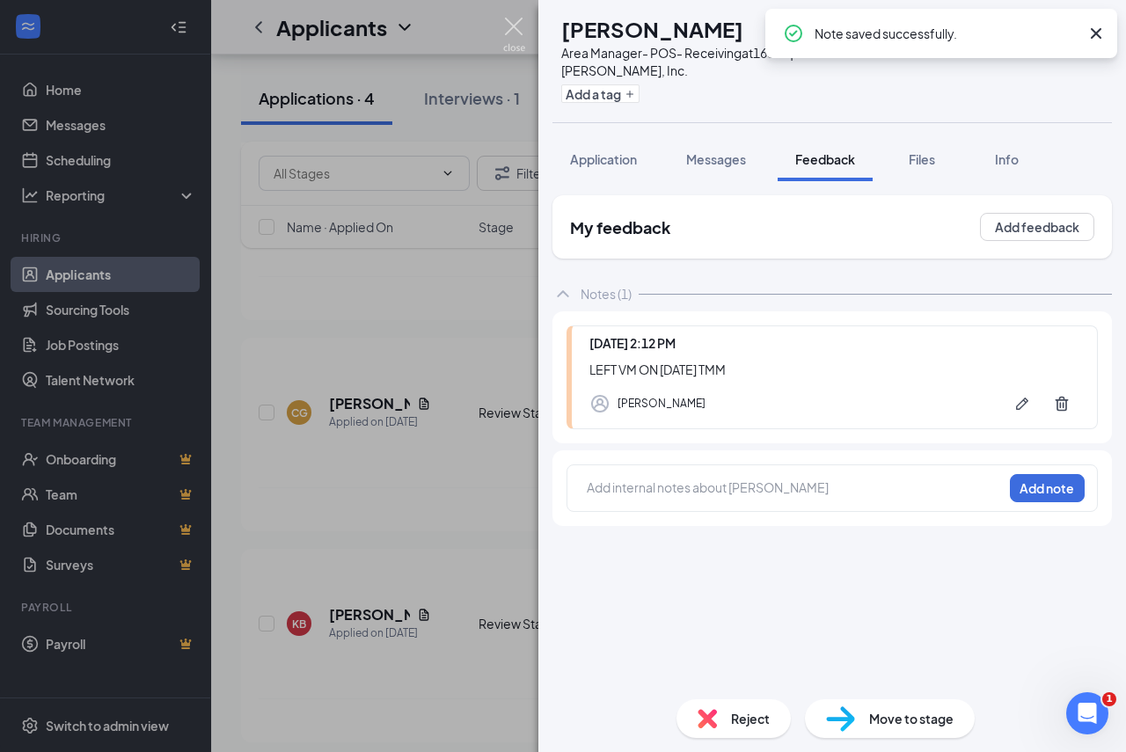
click at [514, 26] on img at bounding box center [514, 35] width 22 height 34
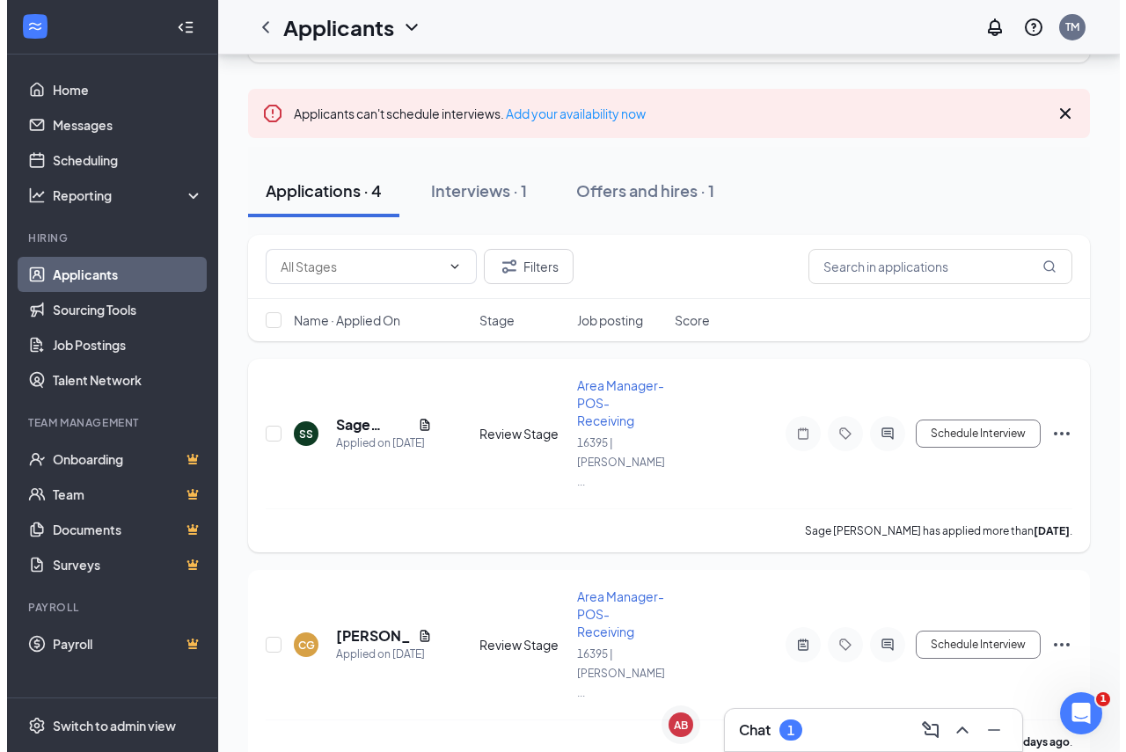
scroll to position [98, 0]
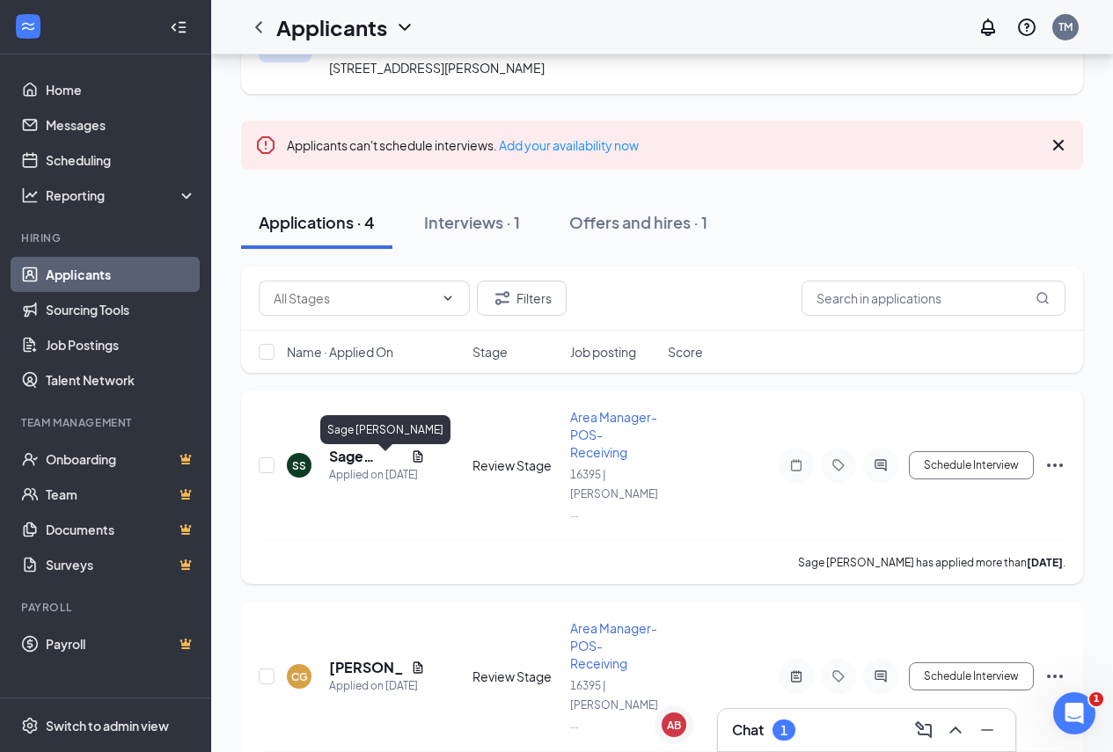
click at [343, 466] on h5 "Sage [PERSON_NAME]" at bounding box center [366, 456] width 75 height 19
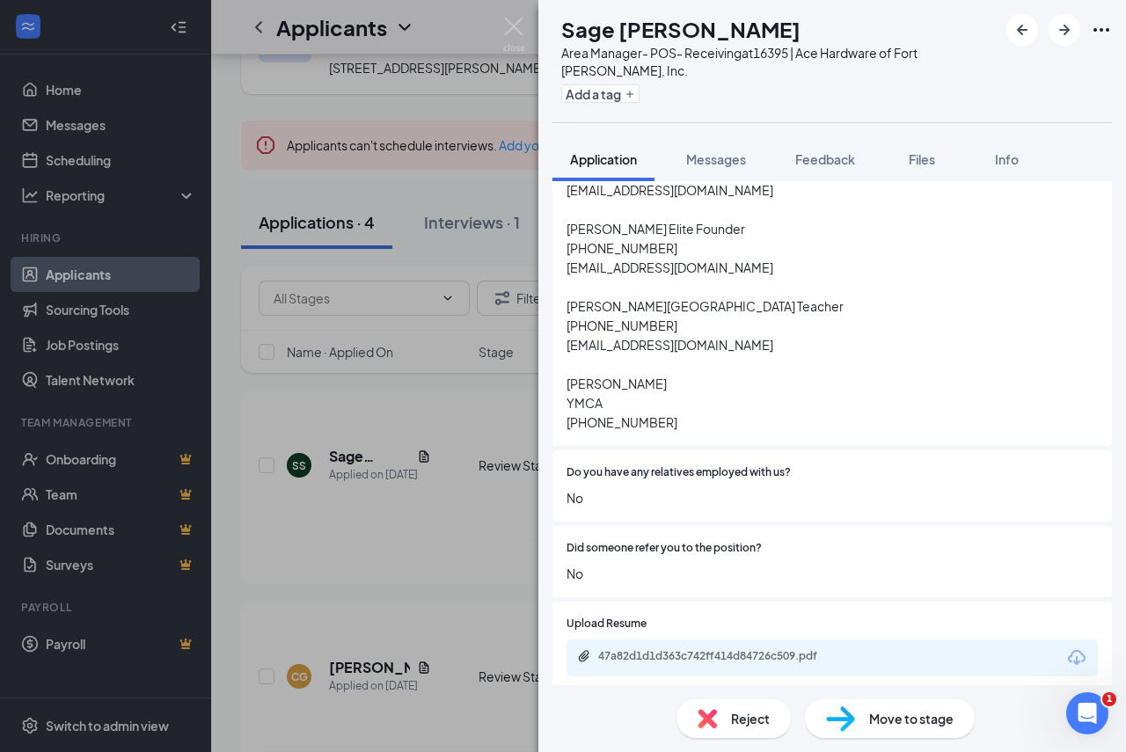
scroll to position [1320, 0]
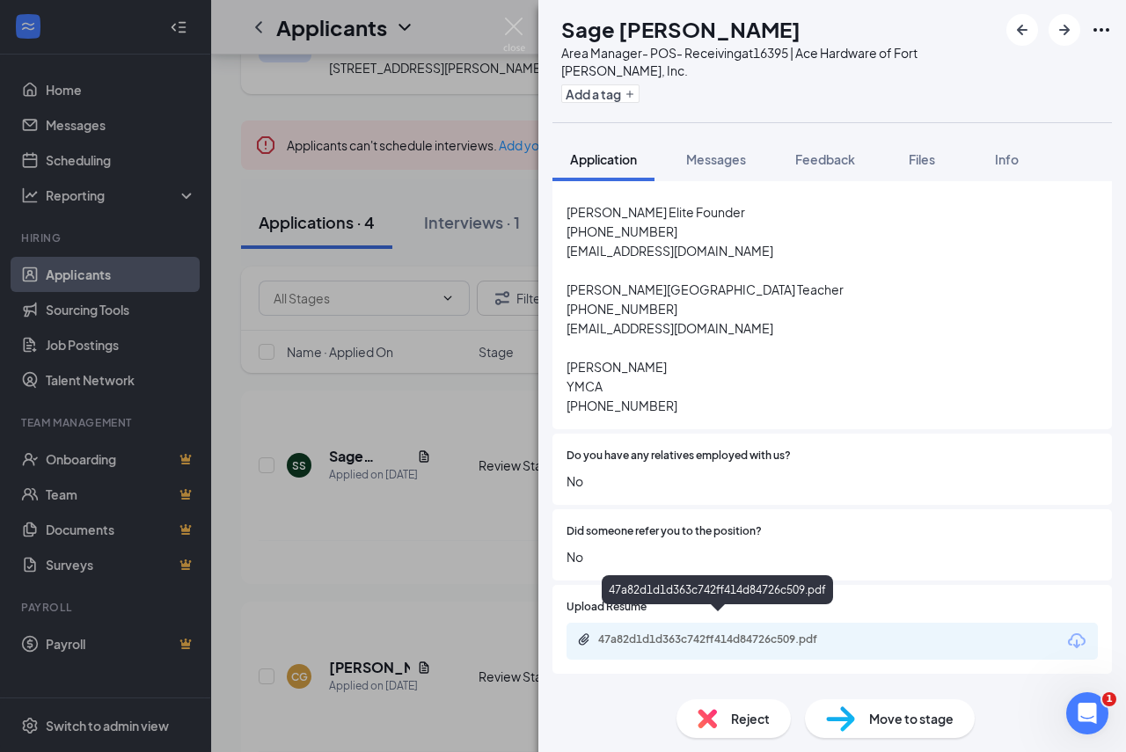
click at [656, 633] on div "47a82d1d1d363c742ff414d84726c509.pdf" at bounding box center [719, 641] width 285 height 17
click at [729, 730] on div "Reject" at bounding box center [734, 719] width 114 height 39
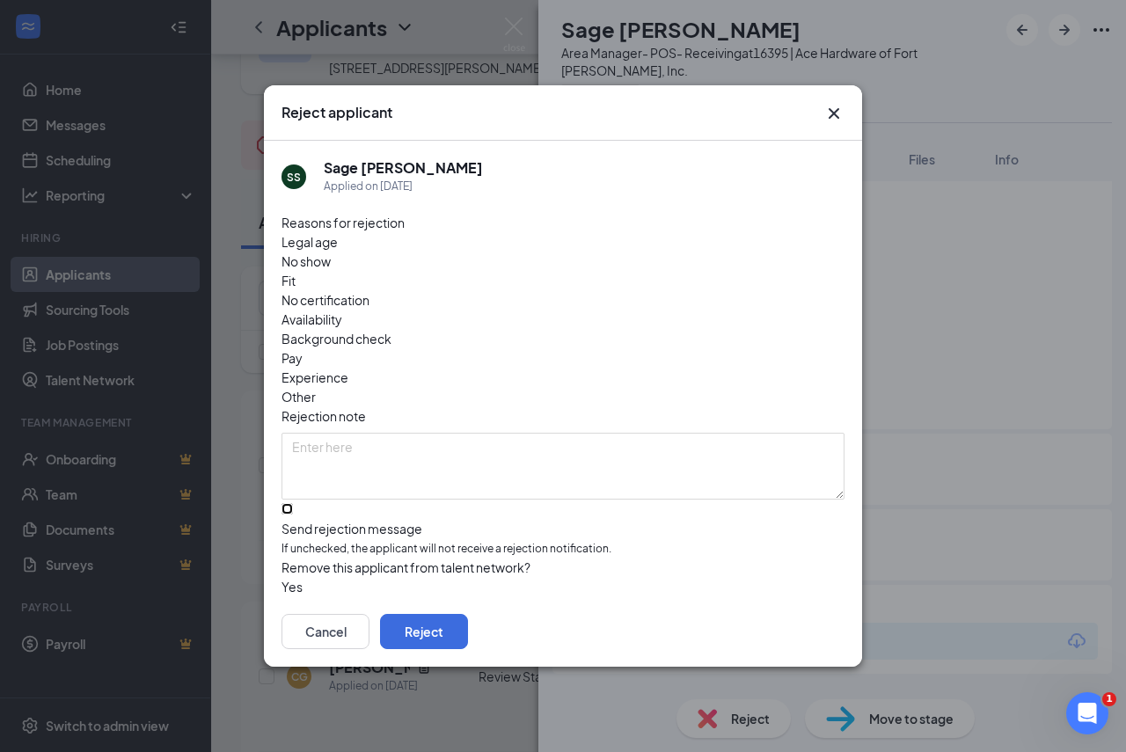
click at [293, 503] on input "Send rejection message If unchecked, the applicant will not receive a rejection…" at bounding box center [287, 508] width 11 height 11
checkbox input "true"
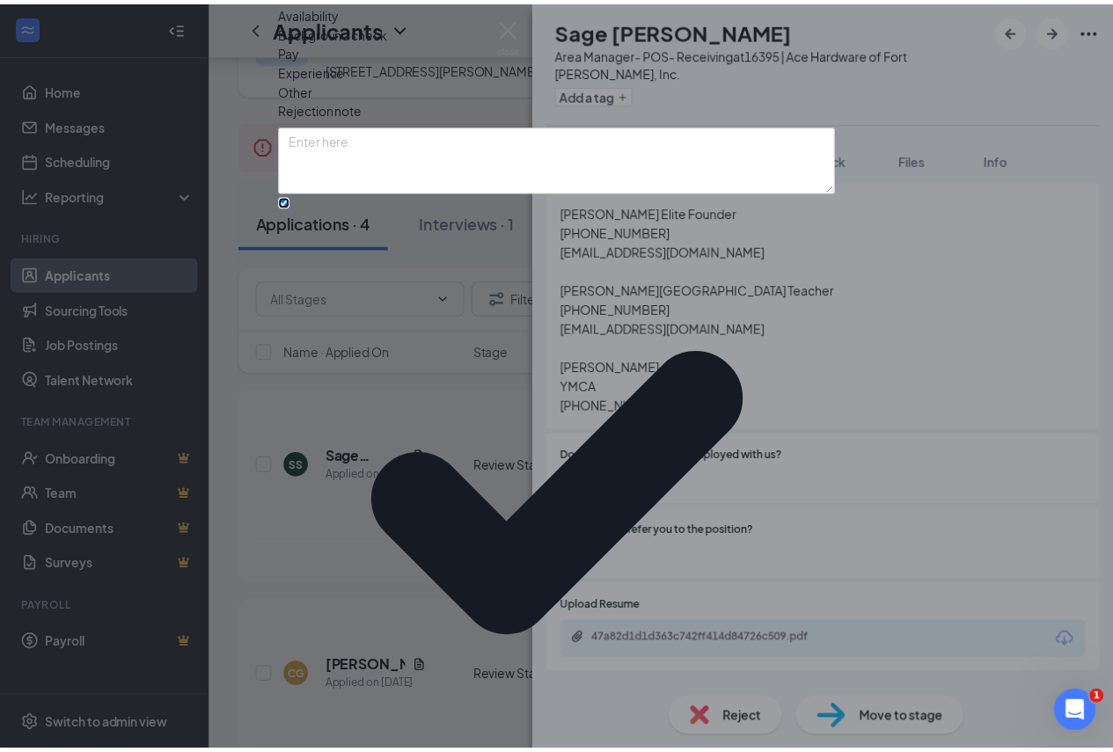
scroll to position [18, 0]
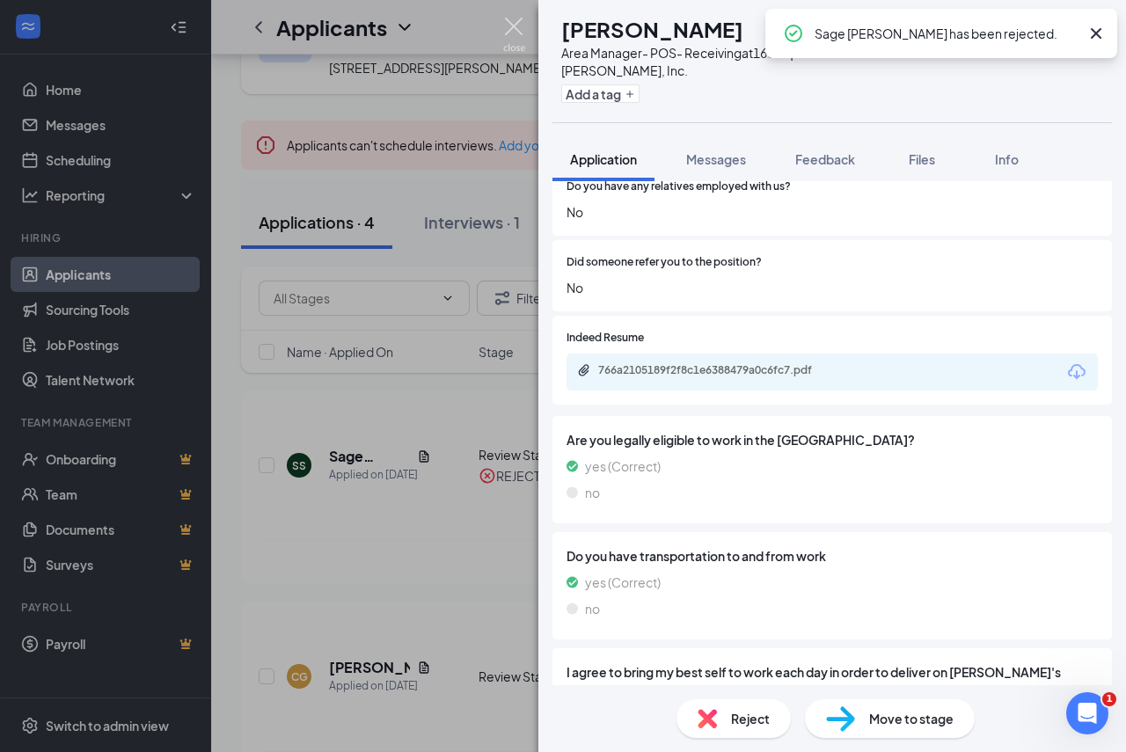
click at [518, 30] on img at bounding box center [514, 35] width 22 height 34
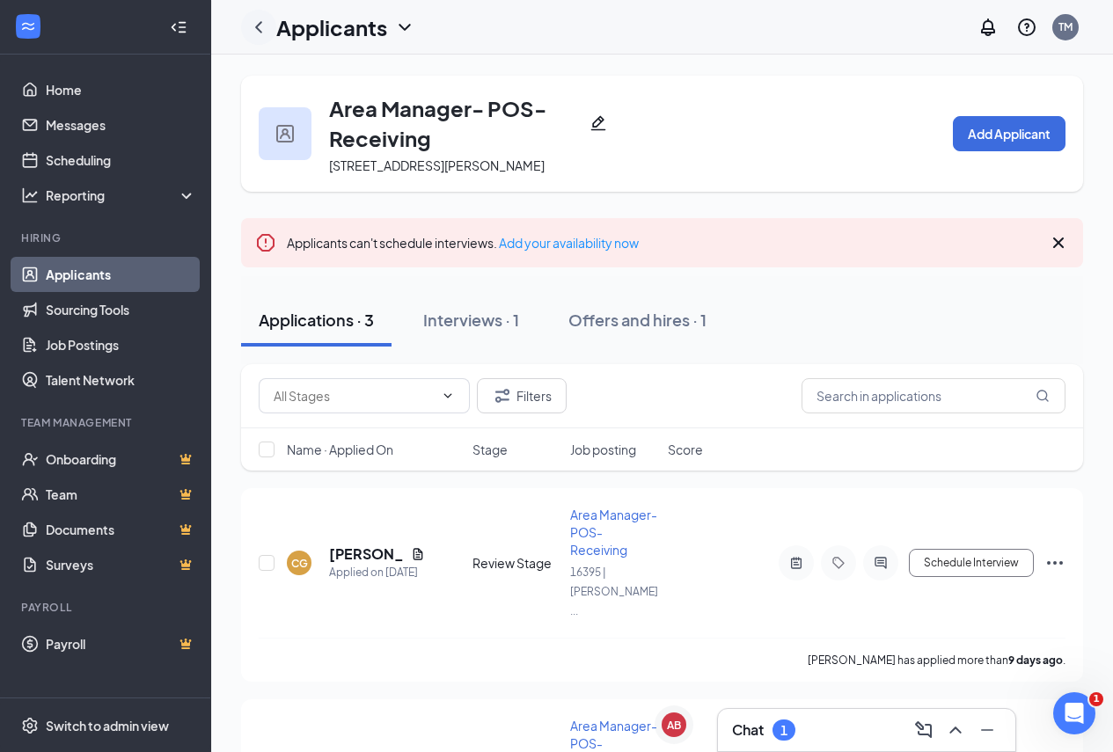
click at [260, 26] on icon "ChevronLeft" at bounding box center [258, 27] width 21 height 21
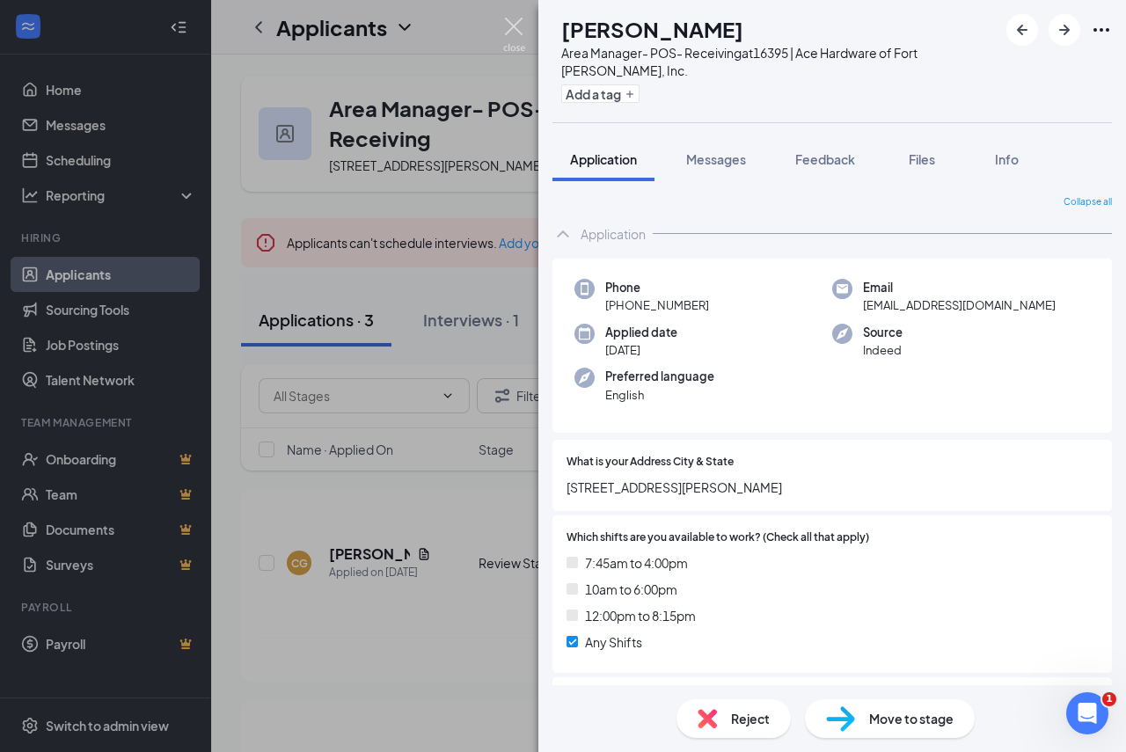
click at [523, 32] on img at bounding box center [514, 35] width 22 height 34
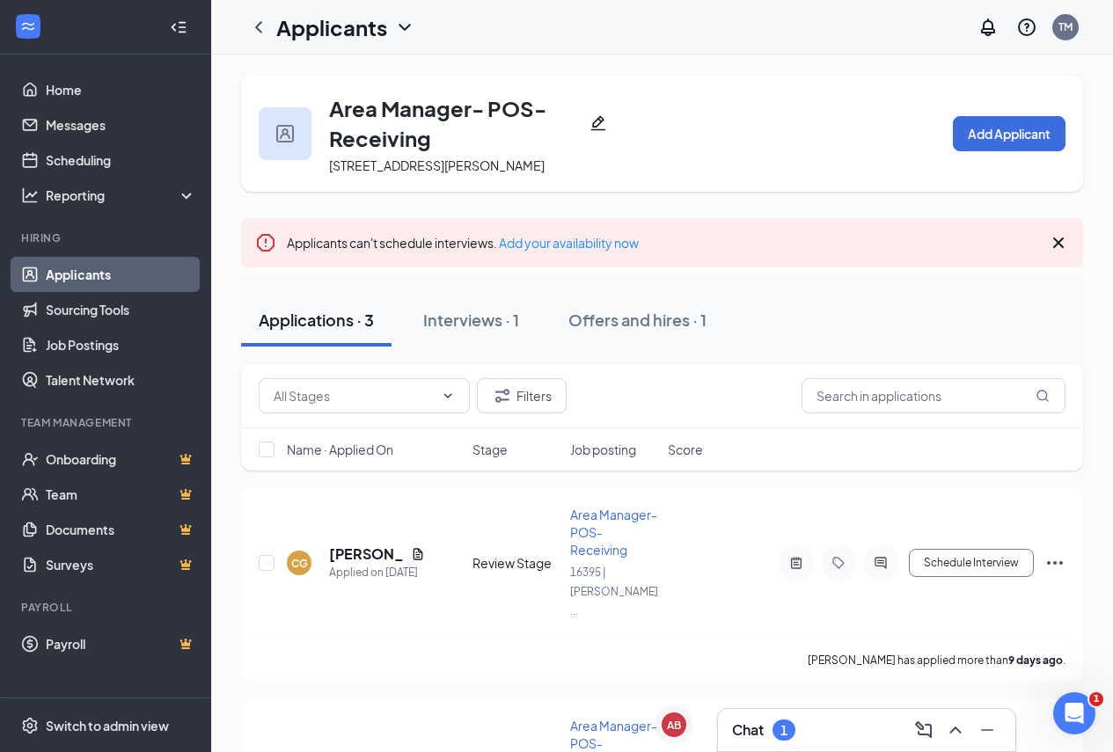
click at [83, 274] on link "Applicants" at bounding box center [121, 274] width 150 height 35
